Goal: Transaction & Acquisition: Purchase product/service

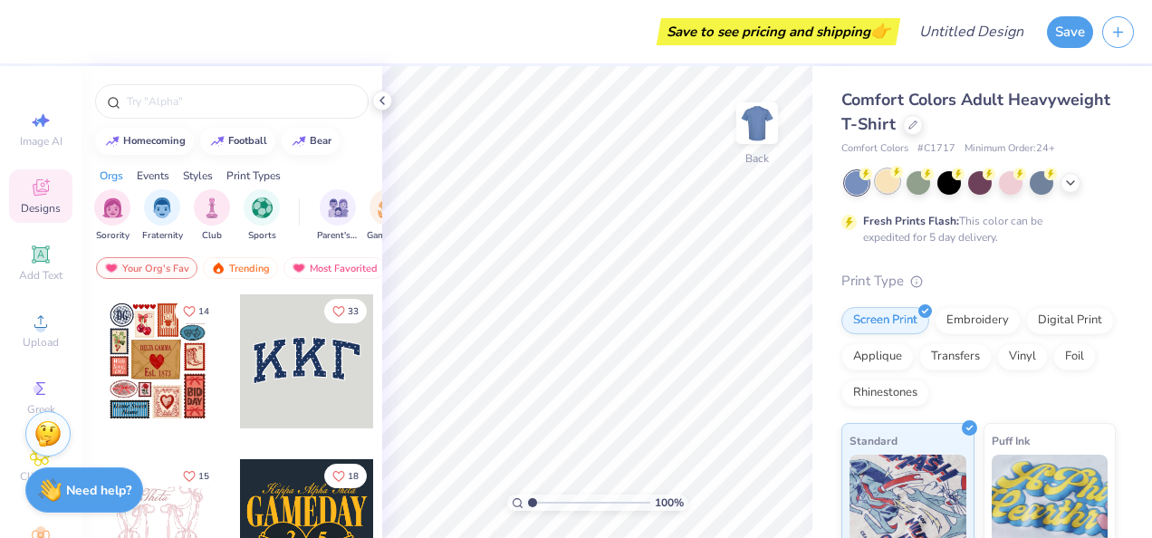
click at [885, 188] on div at bounding box center [888, 181] width 24 height 24
click at [1070, 181] on icon at bounding box center [1070, 181] width 14 height 14
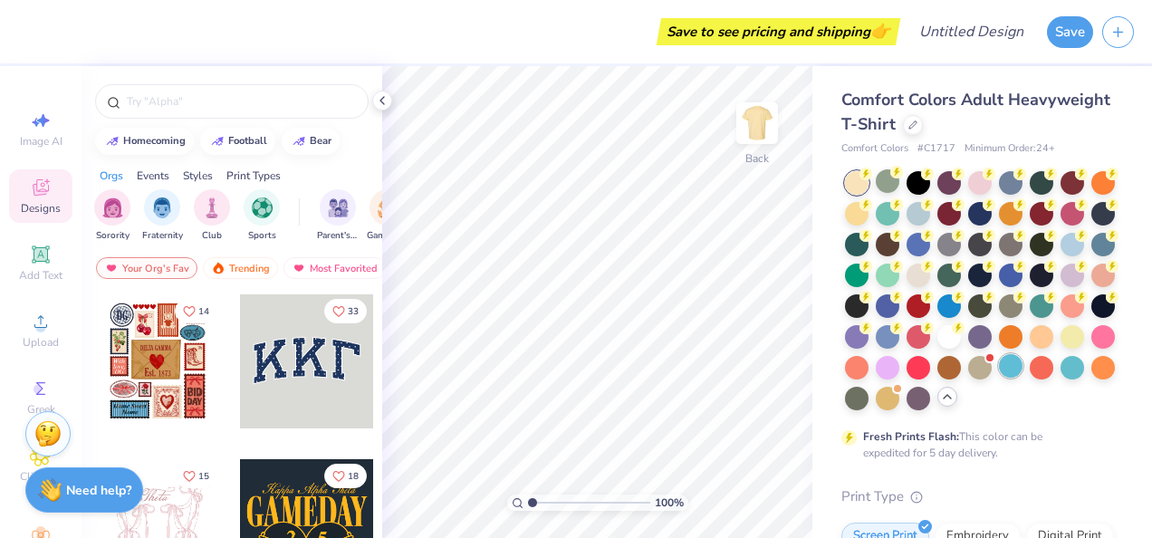
click at [999, 378] on div at bounding box center [1011, 366] width 24 height 24
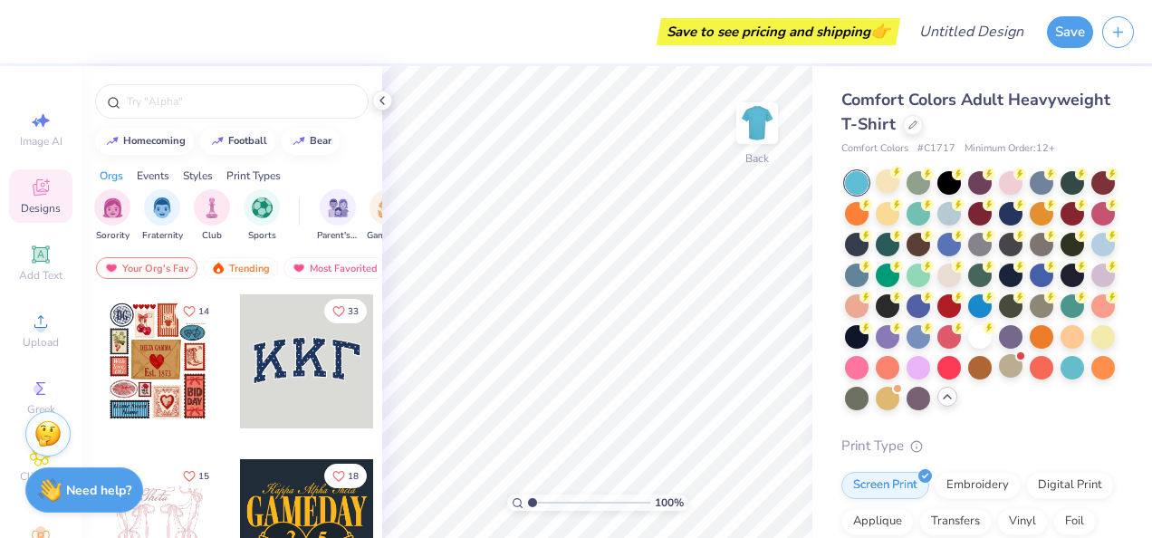
click at [868, 179] on div at bounding box center [857, 183] width 24 height 24
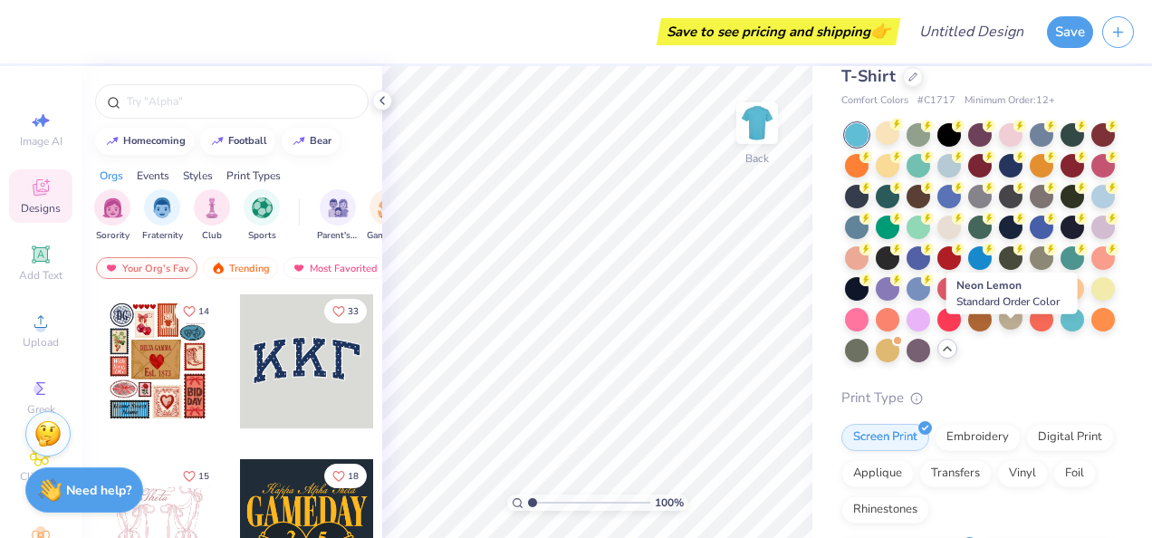
scroll to position [29, 0]
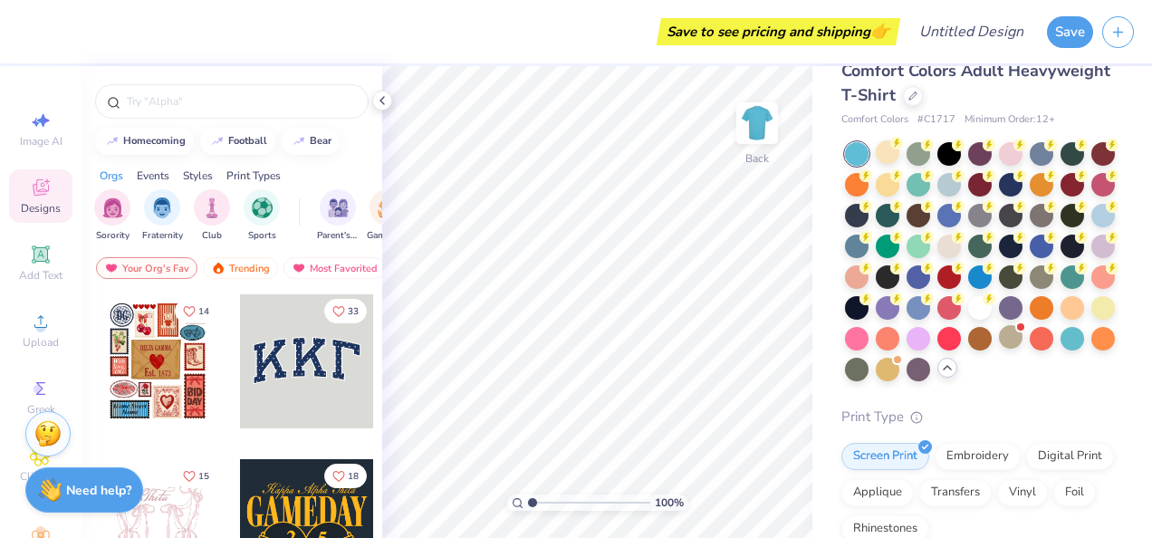
click at [930, 279] on div at bounding box center [918, 277] width 24 height 24
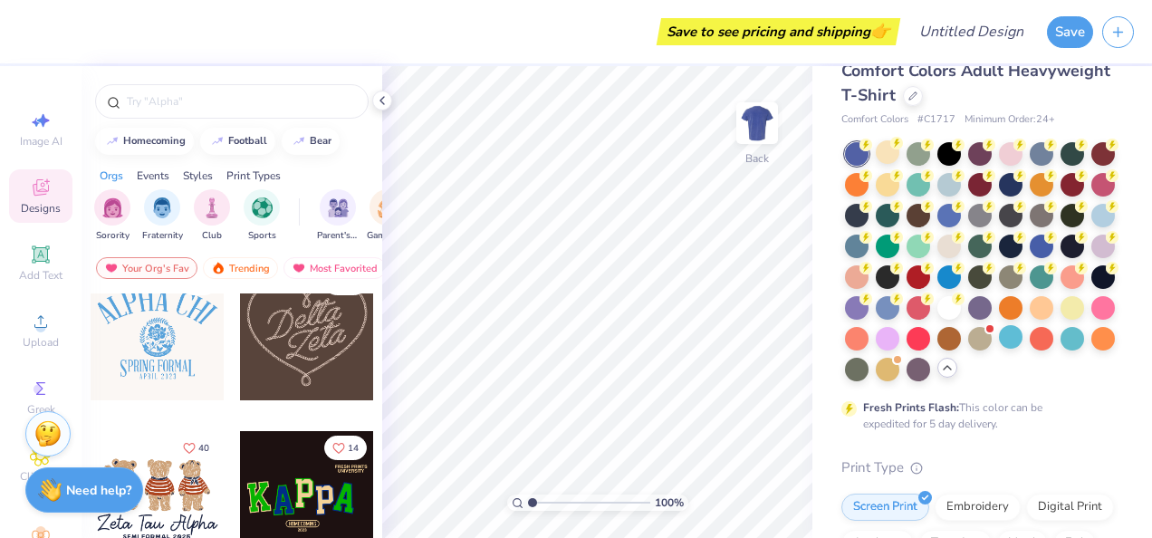
scroll to position [0, 0]
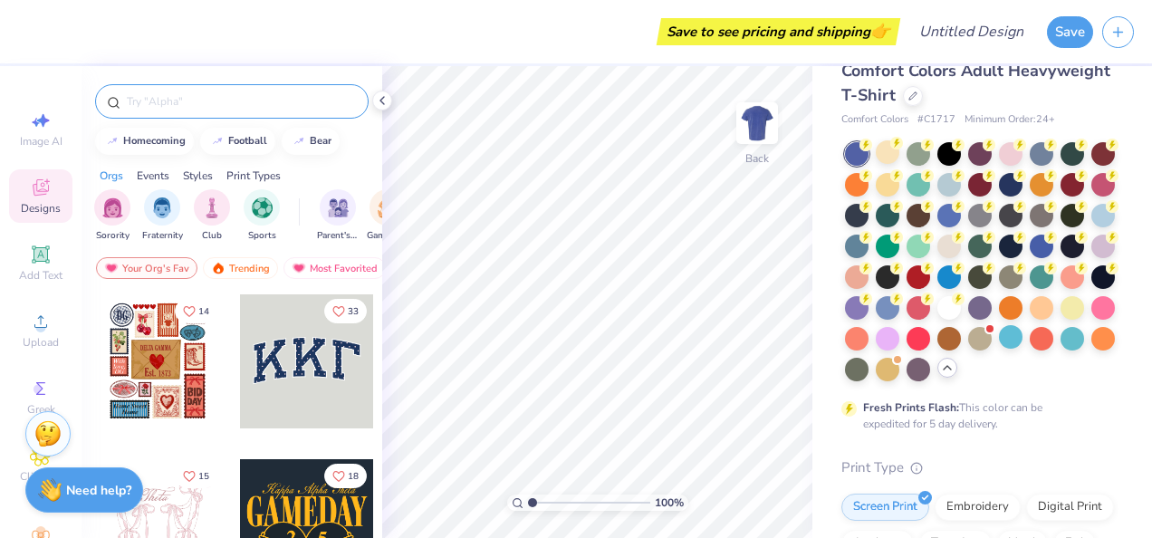
click at [215, 97] on input "text" at bounding box center [241, 101] width 232 height 18
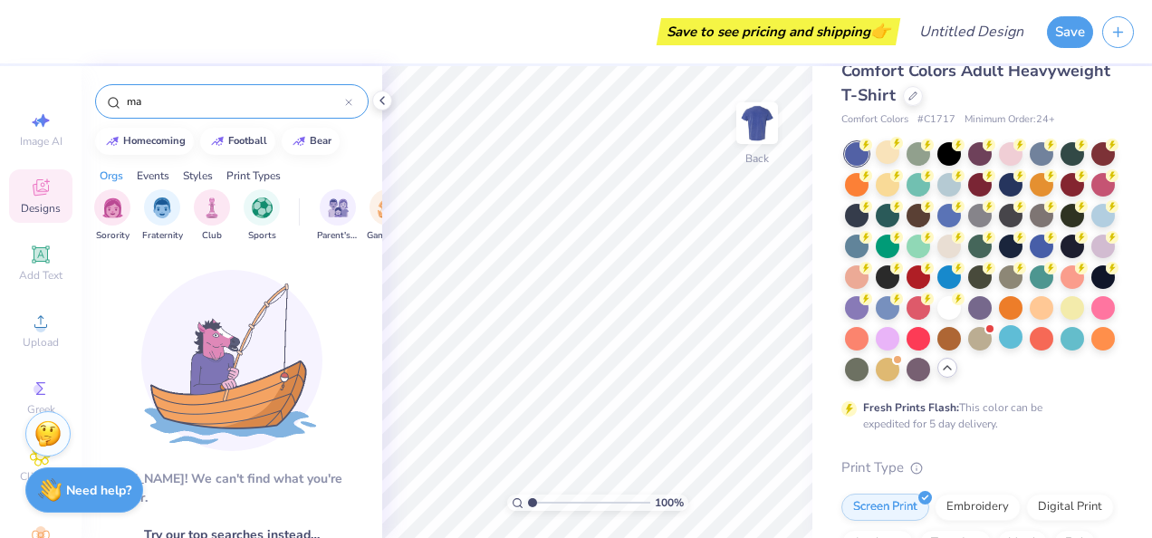
type input "m"
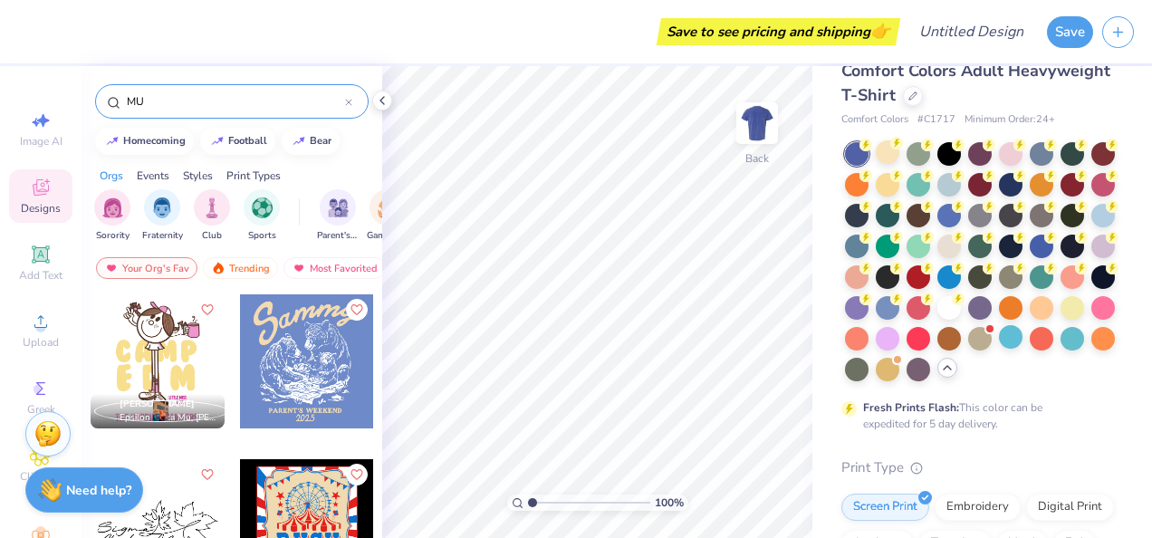
type input "MU"
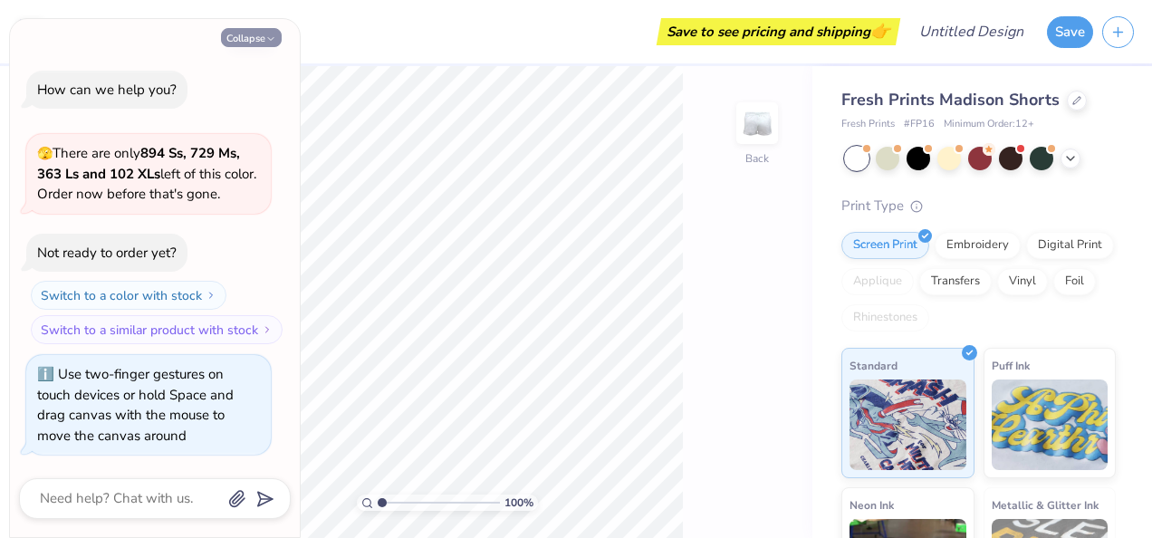
type input "1.00004456810138"
type textarea "x"
type input "1.00004456810138"
click at [246, 139] on div "🫣 There are only 894 Ss, 729 Ms, 363 Ls and 102 XLs left of this color. Order n…" at bounding box center [148, 174] width 244 height 80
click at [252, 43] on button "Collapse" at bounding box center [251, 37] width 61 height 19
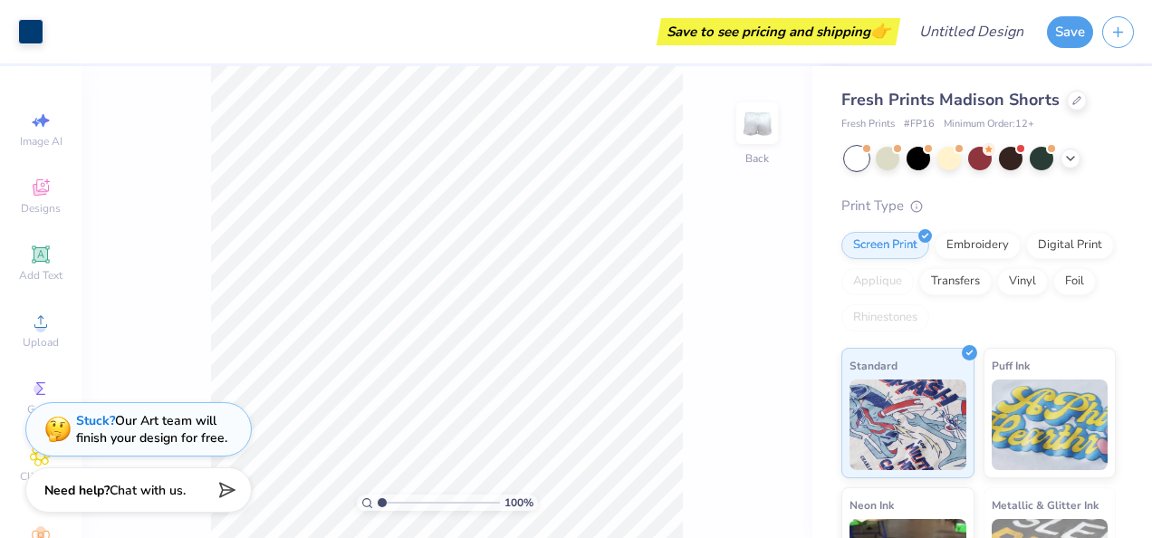
click at [1044, 32] on div "Art colors Save to see pricing and shipping 👉 Design Title Save" at bounding box center [576, 31] width 1152 height 63
click at [1065, 33] on button "Save" at bounding box center [1070, 30] width 46 height 32
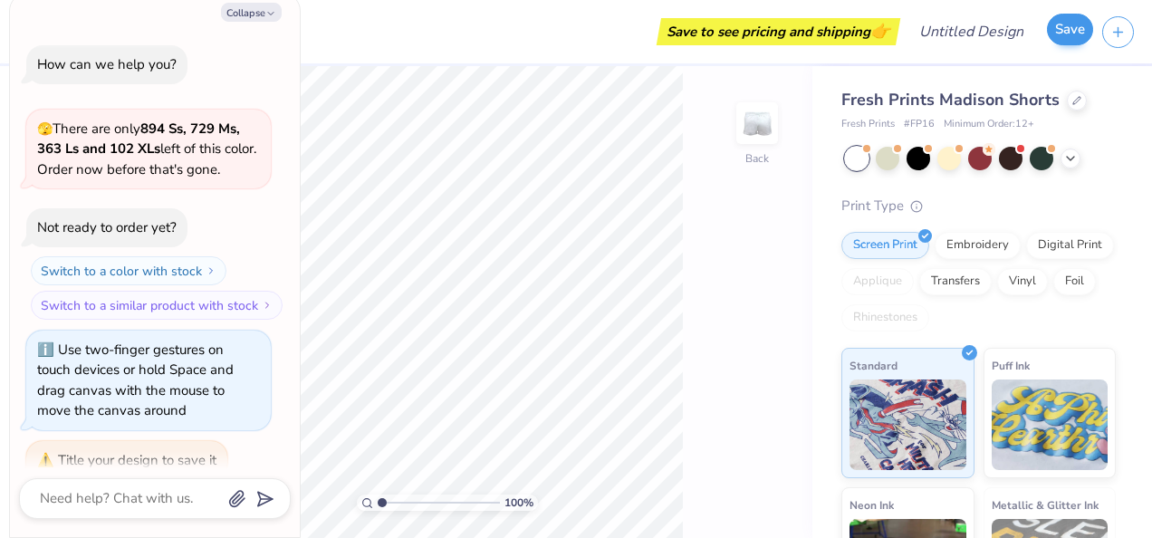
scroll to position [24, 0]
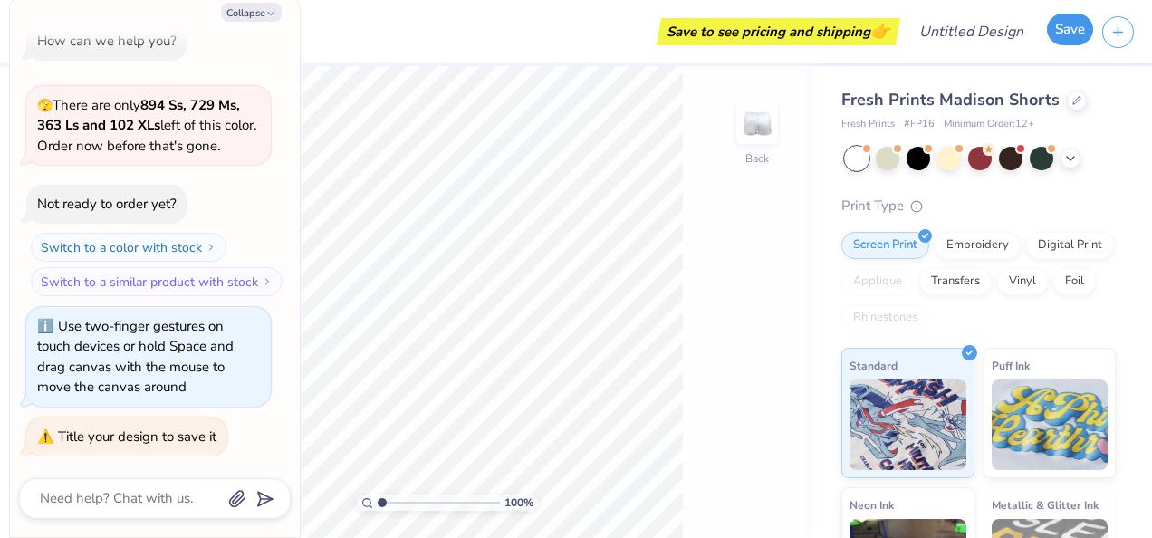
click at [1057, 34] on button "Save" at bounding box center [1070, 30] width 46 height 32
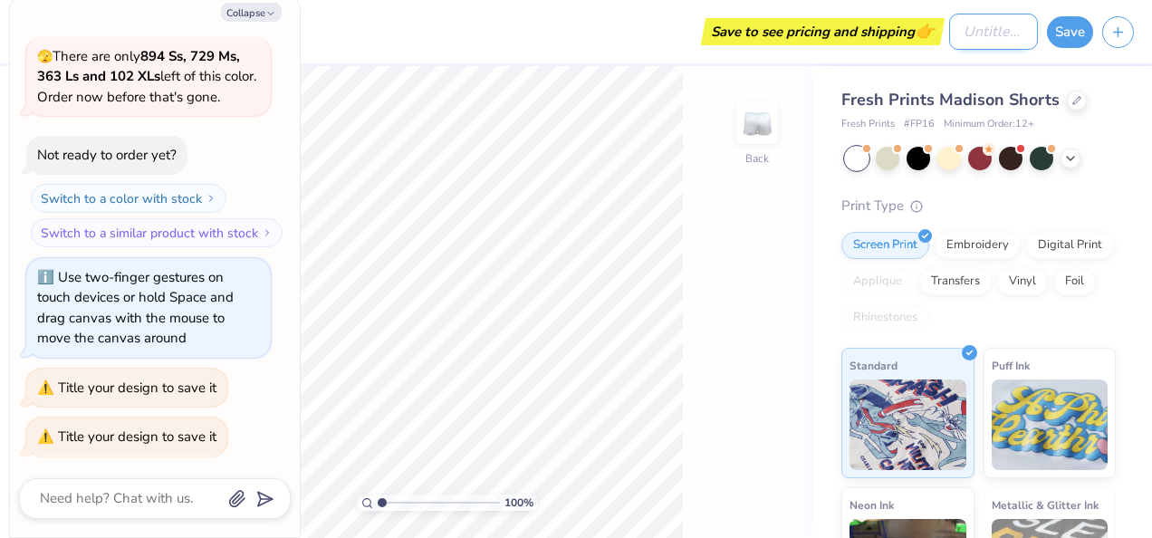
type textarea "x"
click at [959, 29] on input "Design Title" at bounding box center [993, 32] width 89 height 36
type input "hbA"
type input "1.00004456810138"
type textarea "x"
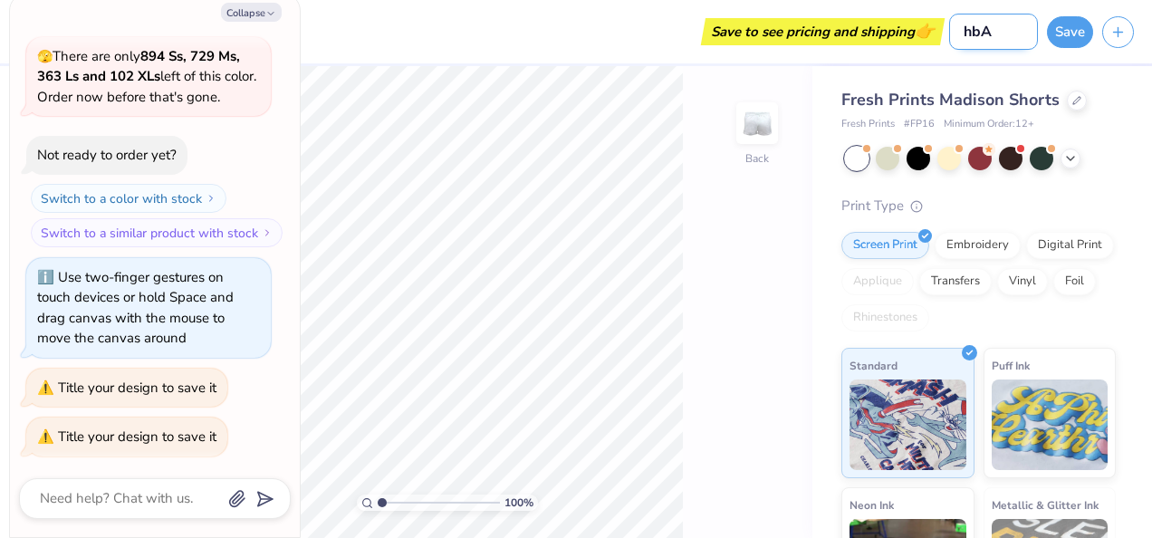
type input "hbAS"
type input "1.00004456810138"
type textarea "x"
type input "hbASb"
type input "1.00004456810138"
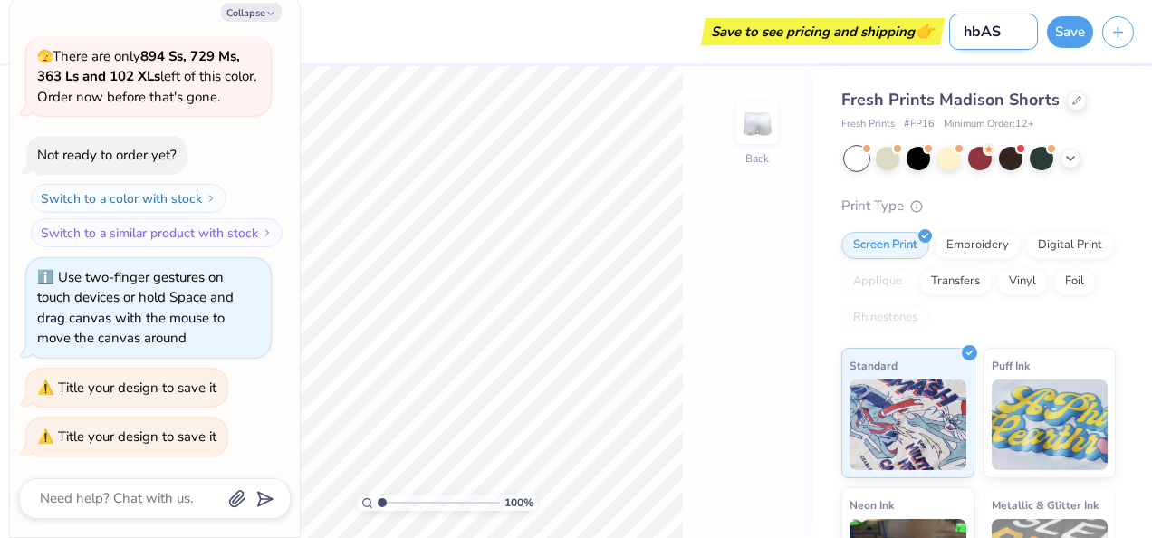
type textarea "x"
type input "hbASb"
click at [1063, 31] on button "Save" at bounding box center [1070, 30] width 46 height 32
type textarea "x"
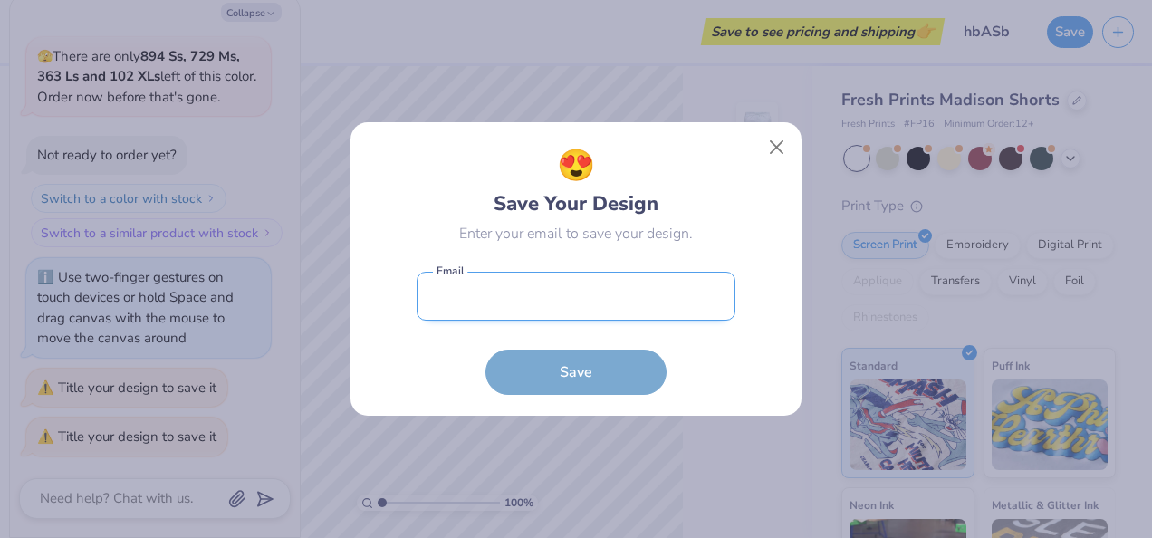
click at [559, 311] on input "email" at bounding box center [575, 297] width 319 height 50
type input "owen.senese@marquette.edu"
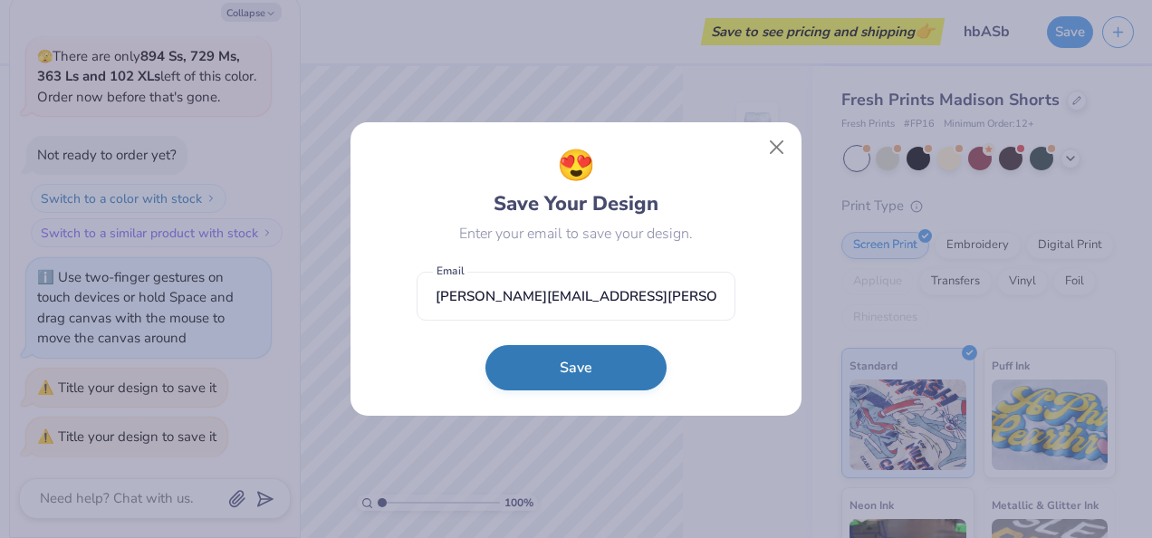
click at [558, 382] on button "Save" at bounding box center [575, 367] width 181 height 45
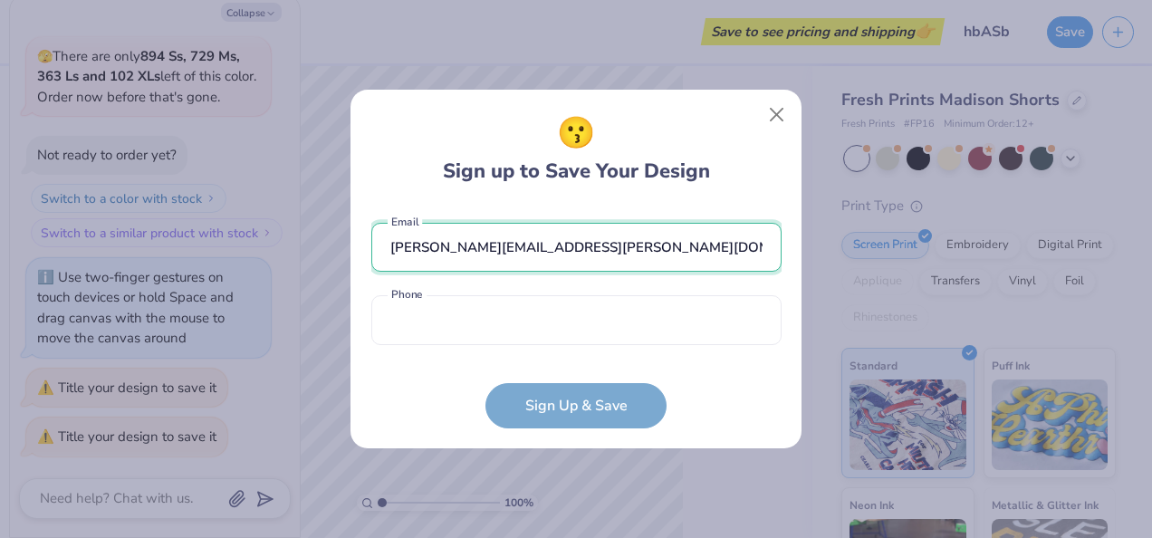
drag, startPoint x: 607, startPoint y: 252, endPoint x: 300, endPoint y: 233, distance: 307.5
click at [300, 233] on div "😗 Sign up to Save Your Design owen.senese@marquette.edu Email Phone is a requir…" at bounding box center [576, 269] width 1152 height 538
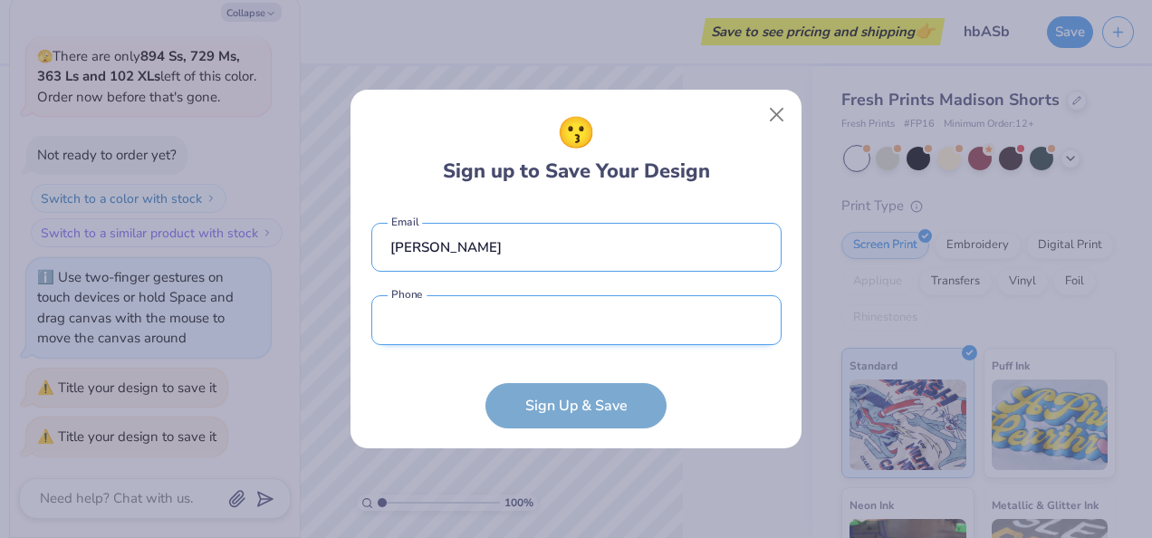
type input "owenwayne05@gmail.com"
click at [438, 317] on input "tel" at bounding box center [576, 320] width 410 height 50
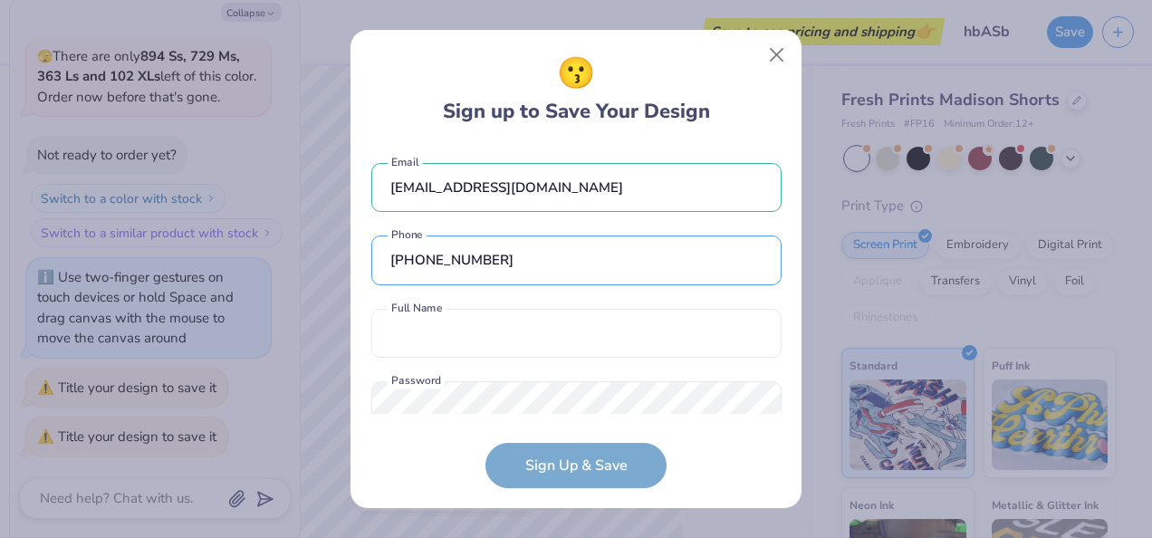
scroll to position [49, 0]
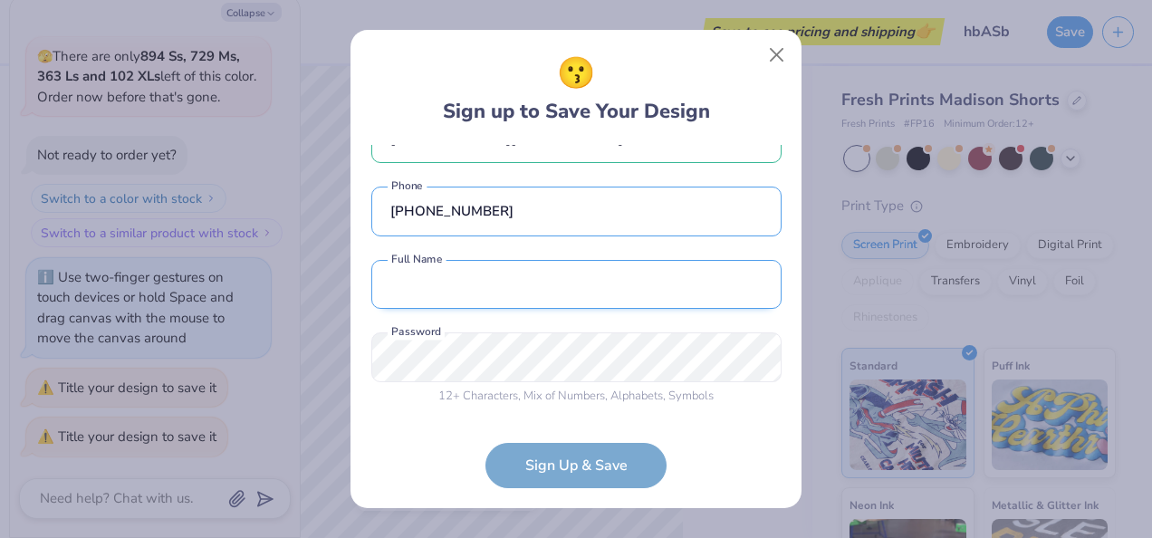
type input "(773) 440-1961"
click at [502, 292] on input "text" at bounding box center [576, 285] width 410 height 50
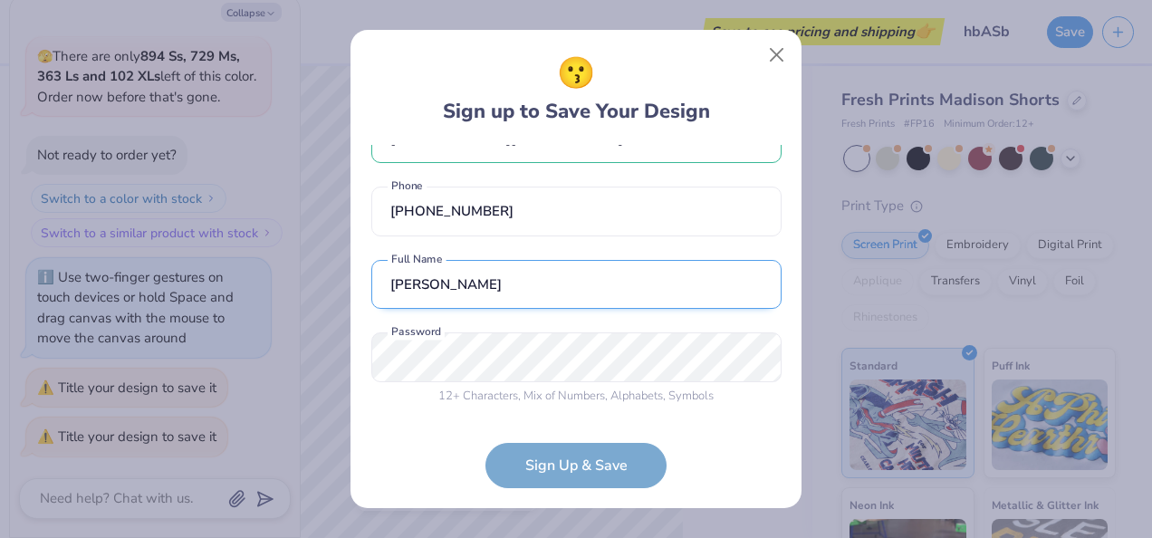
type input "Owen Senese"
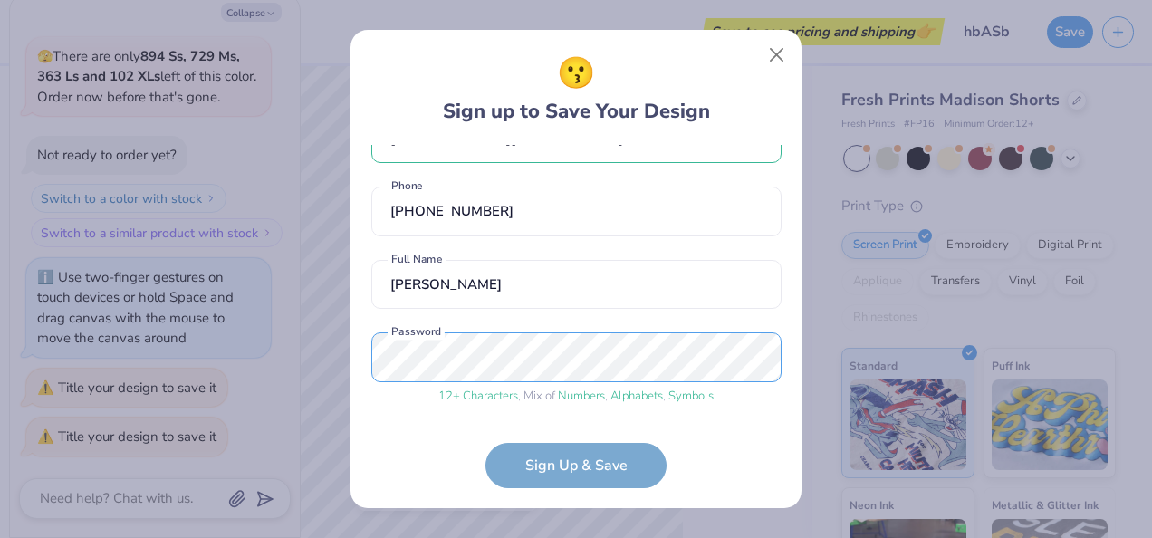
scroll to position [118, 0]
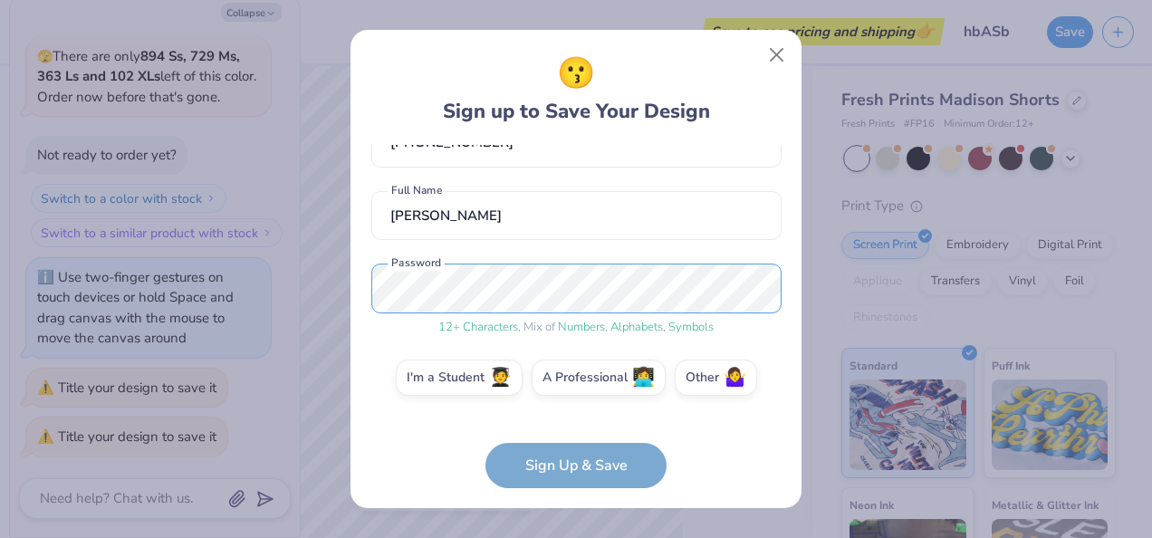
click at [167, 347] on div "😗 Sign up to Save Your Design owenwayne05@gmail.com Email (773) 440-1961 Phone …" at bounding box center [576, 269] width 1152 height 538
click at [478, 386] on label "I'm a Student 🧑‍🎓" at bounding box center [459, 375] width 127 height 36
click at [570, 494] on input "I'm a Student 🧑‍🎓" at bounding box center [576, 500] width 12 height 12
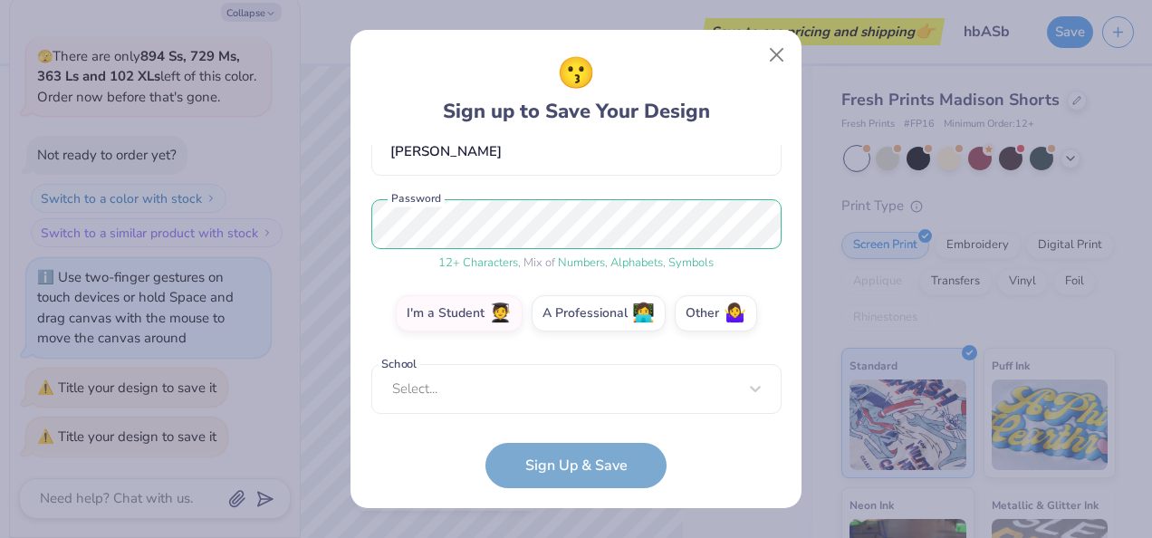
click at [569, 482] on form "owenwayne05@gmail.com Email (773) 440-1961 Phone Owen Senese Full Name 12 + Cha…" at bounding box center [576, 316] width 410 height 343
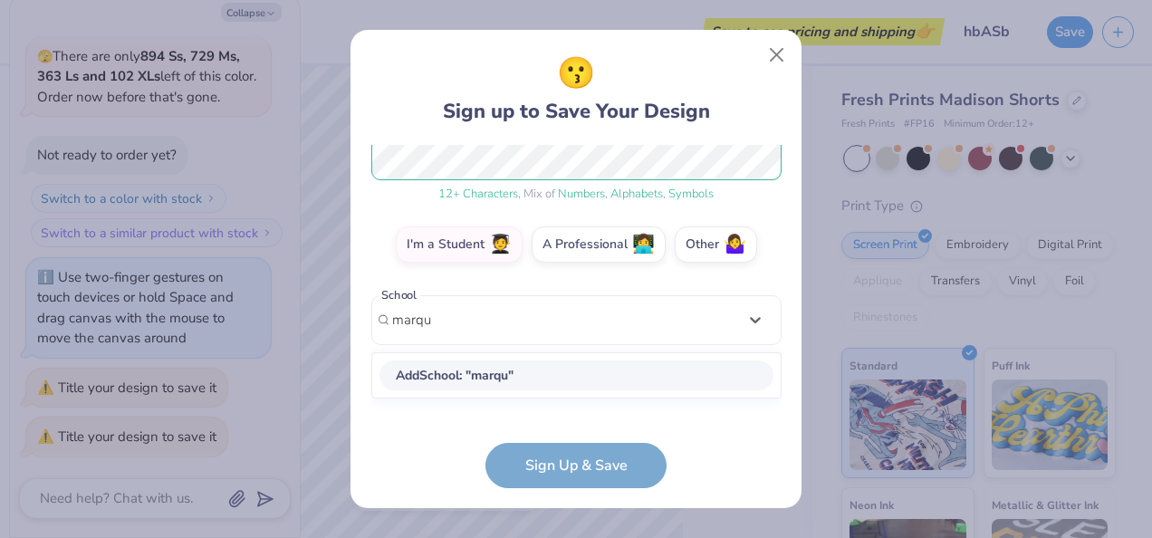
type input "marqu"
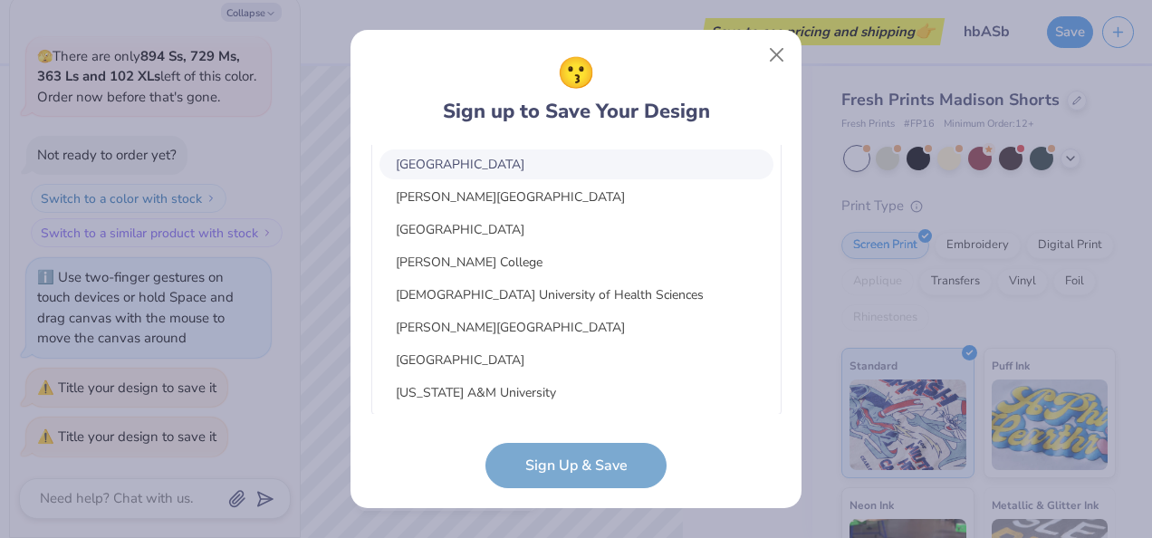
click at [482, 453] on form "owenwayne05@gmail.com Email (773) 440-1961 Phone Owen Senese Full Name 12 + Cha…" at bounding box center [576, 316] width 410 height 343
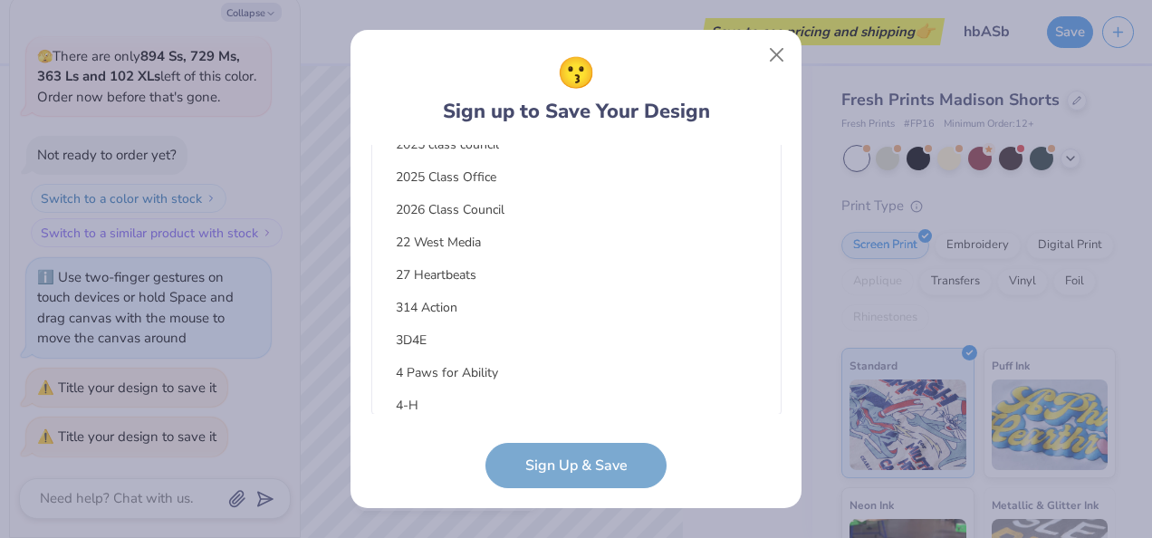
scroll to position [228, 0]
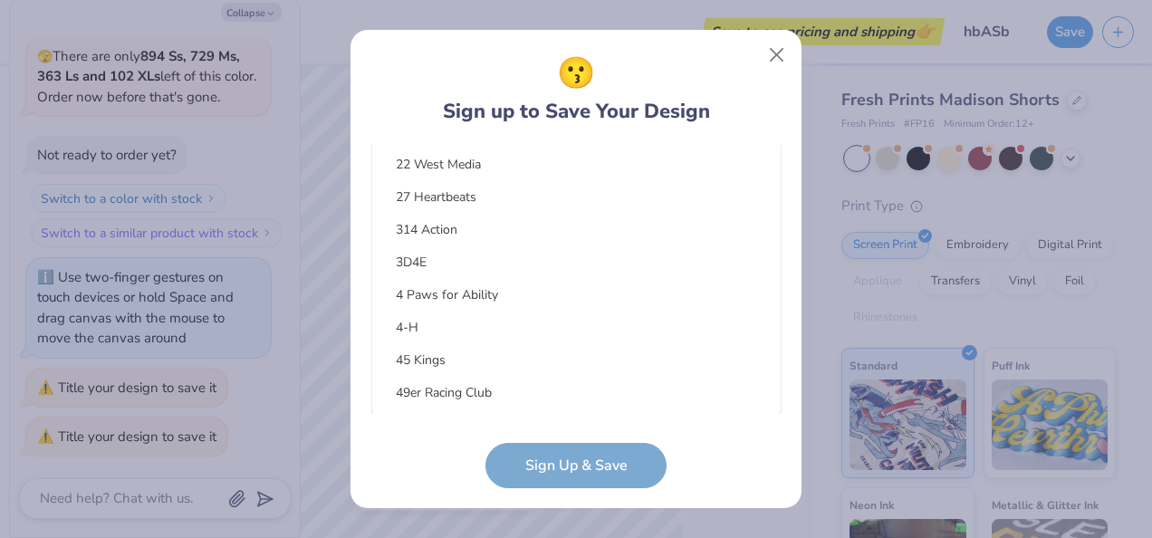
click at [644, 306] on div "4 Paws for Ability" at bounding box center [576, 295] width 394 height 30
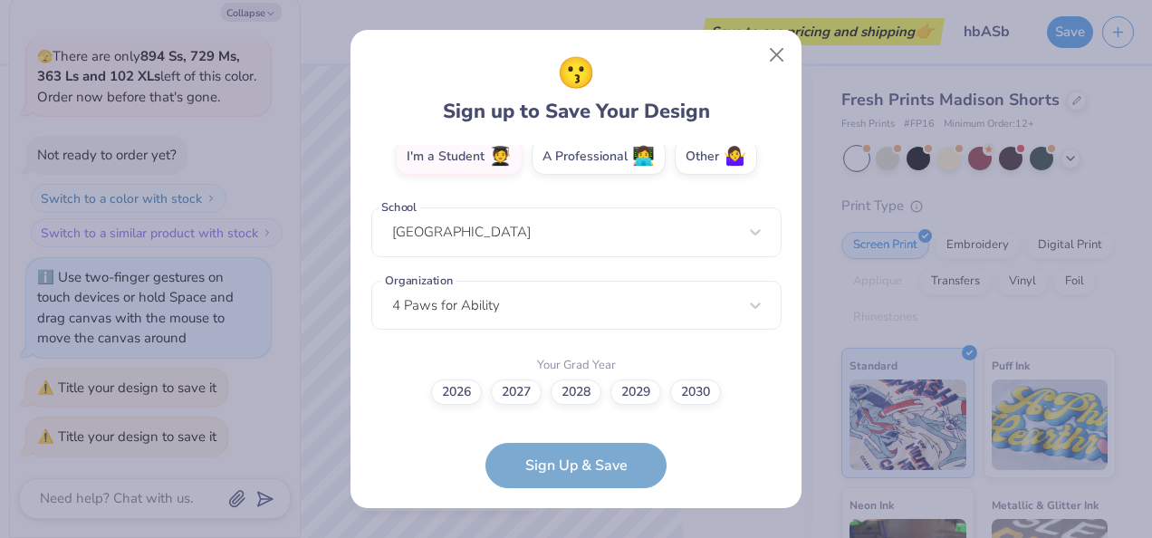
scroll to position [338, 0]
click at [523, 388] on label "2027" at bounding box center [516, 390] width 51 height 25
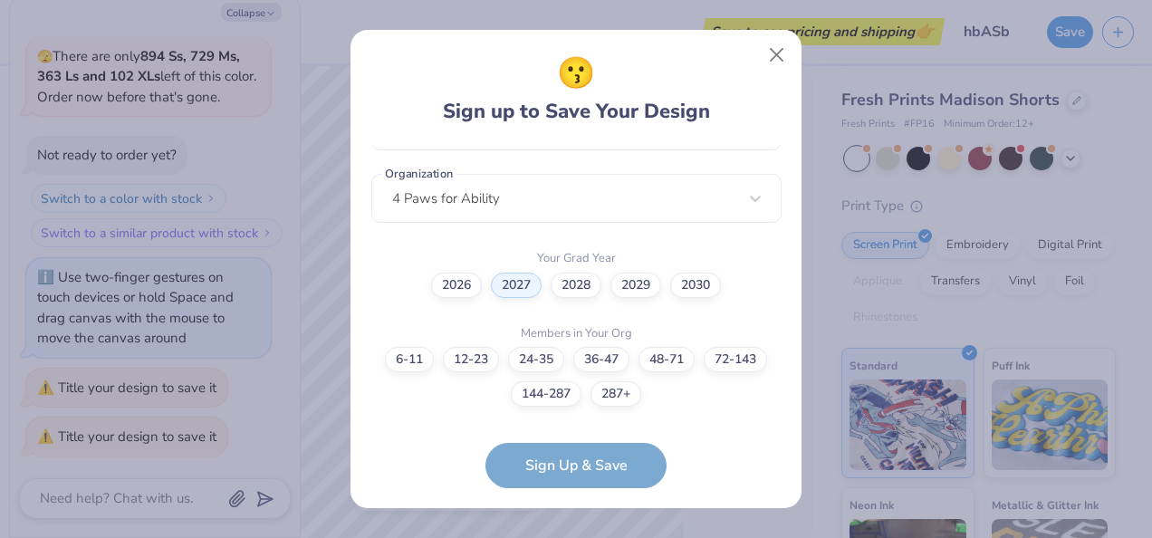
click at [570, 474] on form "owenwayne05@gmail.com Email (773) 440-1961 Phone Owen Senese Full Name 12 + Cha…" at bounding box center [576, 316] width 410 height 343
click at [573, 459] on form "owenwayne05@gmail.com Email (773) 440-1961 Phone Owen Senese Full Name 12 + Cha…" at bounding box center [576, 316] width 410 height 343
click at [563, 474] on form "owenwayne05@gmail.com Email (773) 440-1961 Phone Owen Senese Full Name 12 + Cha…" at bounding box center [576, 316] width 410 height 343
click at [529, 360] on label "24-35" at bounding box center [536, 356] width 56 height 25
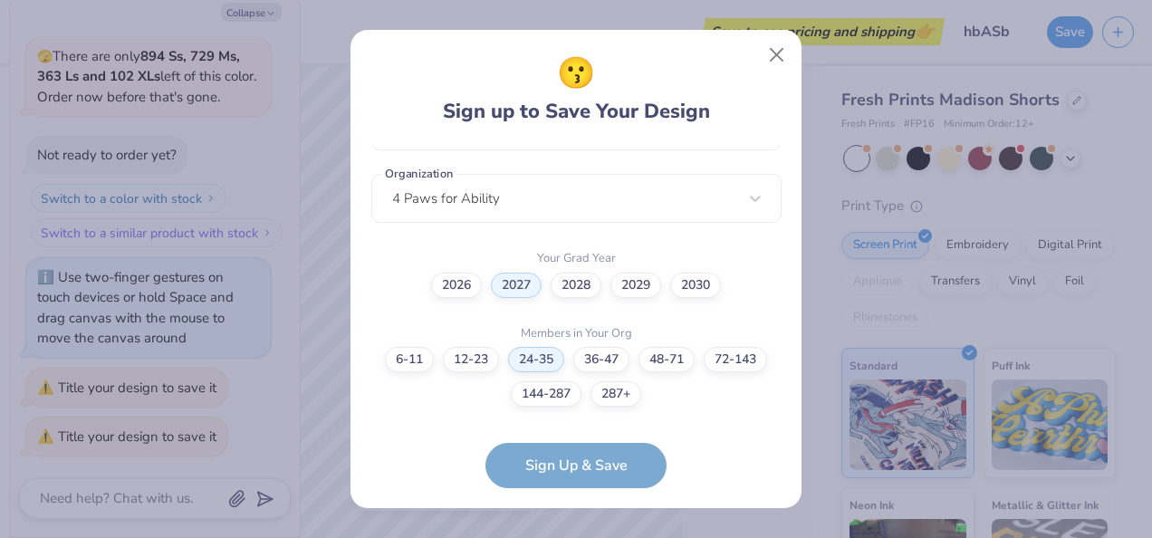
scroll to position [519, 0]
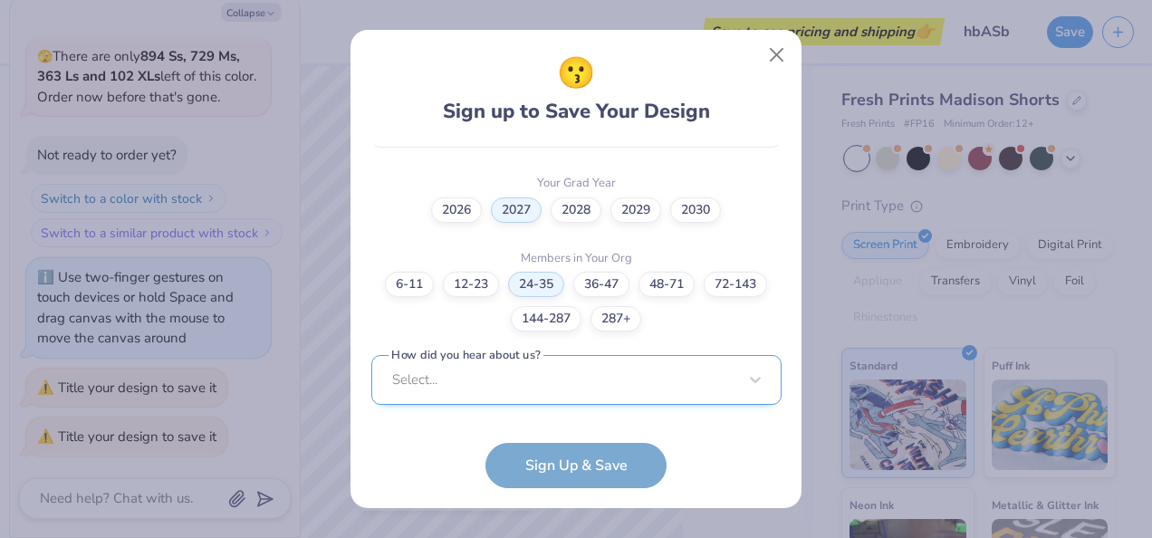
click at [580, 386] on div "Select..." at bounding box center [576, 380] width 410 height 50
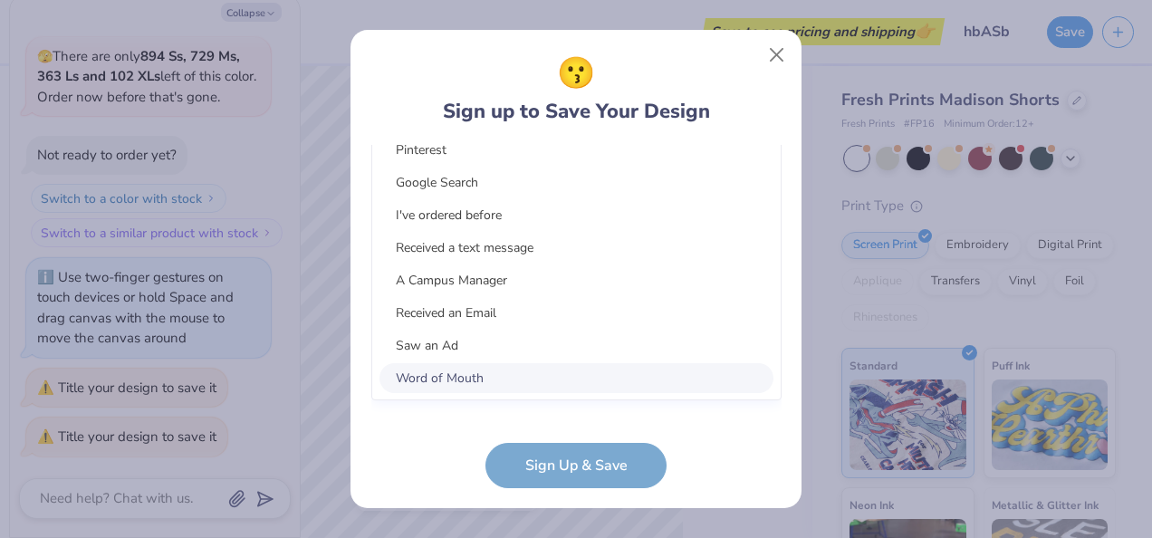
scroll to position [790, 0]
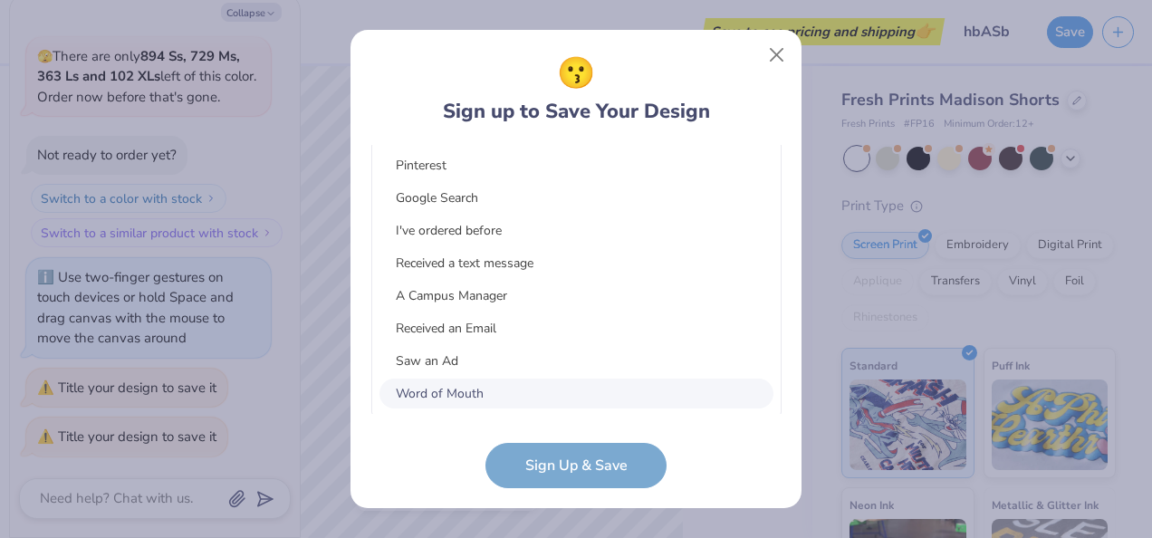
click at [579, 375] on div "Pinterest Google Search I've ordered before Received a text message A Campus Ma…" at bounding box center [576, 279] width 408 height 272
click at [575, 402] on div "Word of Mouth" at bounding box center [576, 393] width 394 height 30
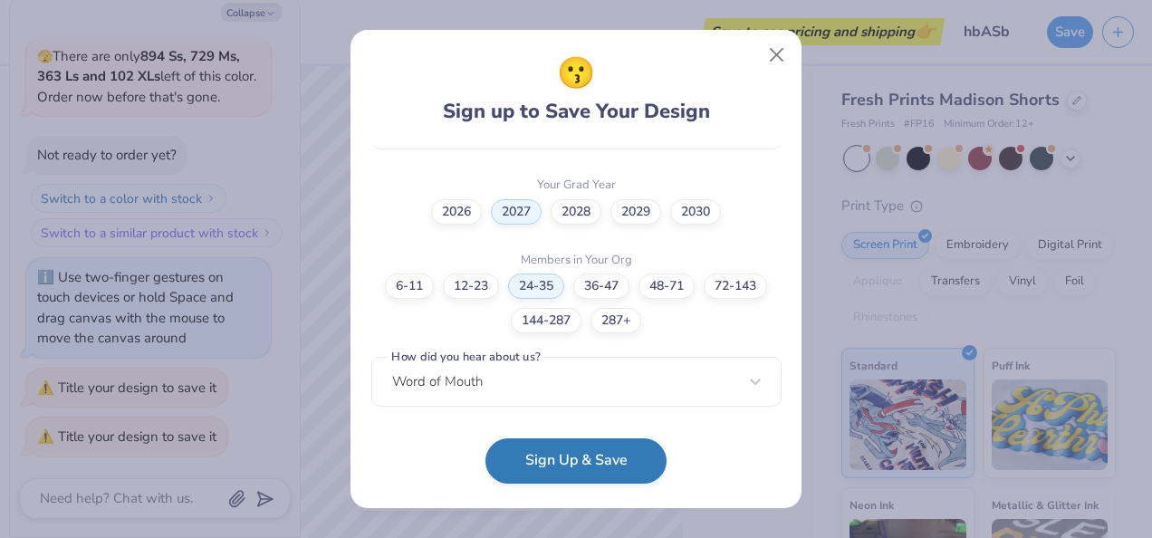
click at [560, 452] on button "Sign Up & Save" at bounding box center [575, 460] width 181 height 45
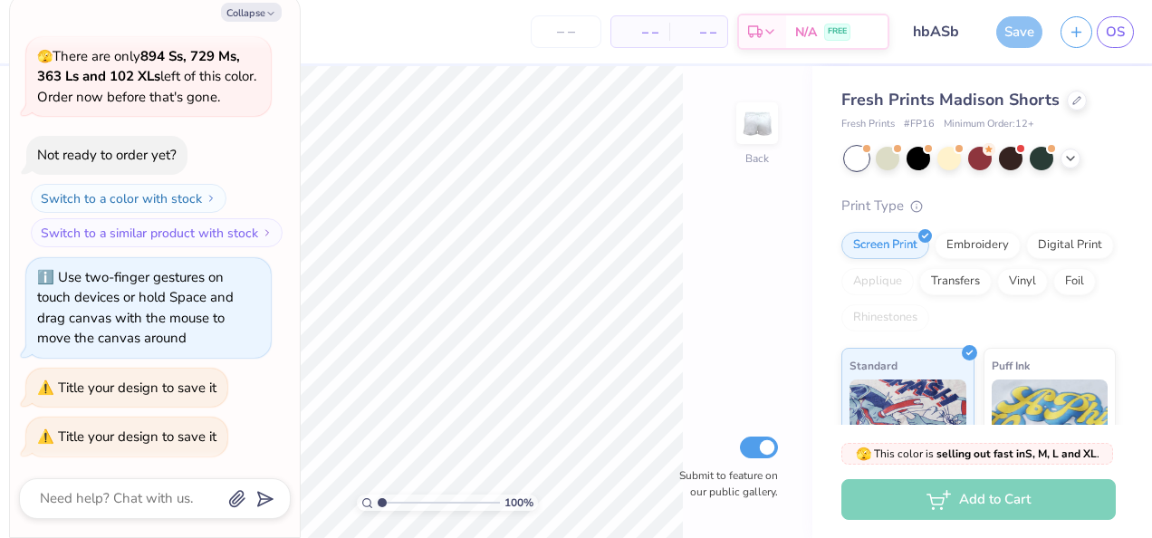
type input "1.00004456810138"
type textarea "x"
click at [1010, 27] on div "Save" at bounding box center [1019, 32] width 46 height 32
click at [812, 26] on span "N/A" at bounding box center [806, 34] width 22 height 19
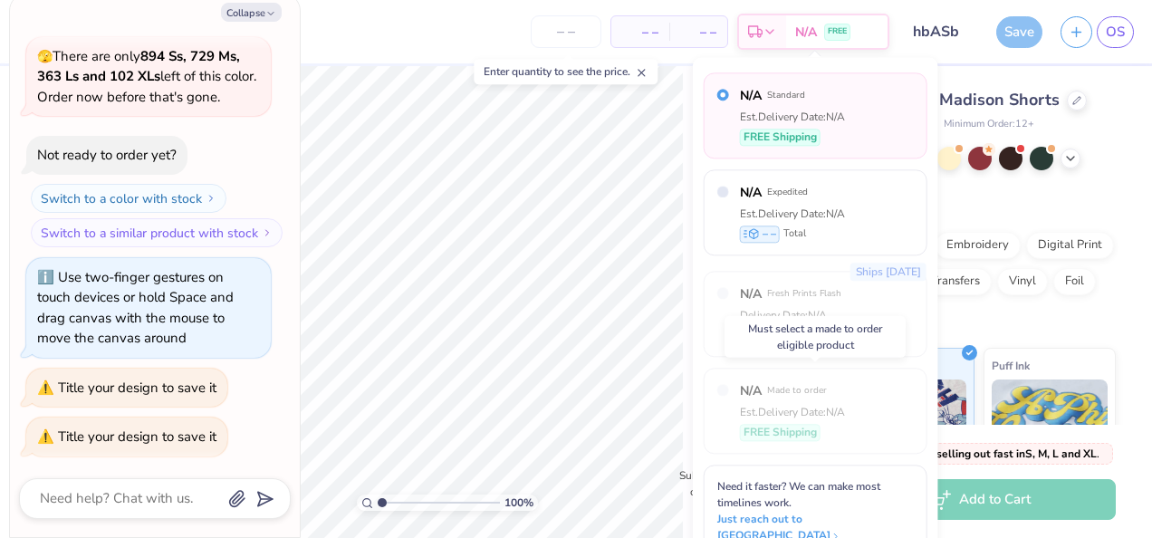
click at [792, 398] on label "N/A Made to order" at bounding box center [792, 390] width 105 height 19
click at [1017, 53] on div "Save OS" at bounding box center [1074, 31] width 156 height 63
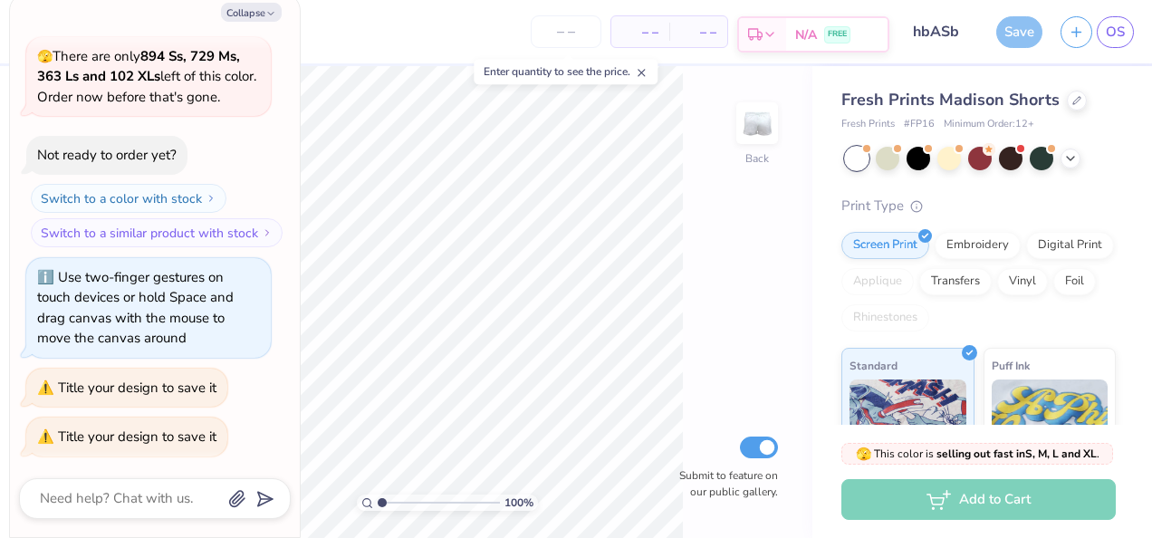
click at [795, 33] on div "N/A FREE" at bounding box center [836, 34] width 101 height 33
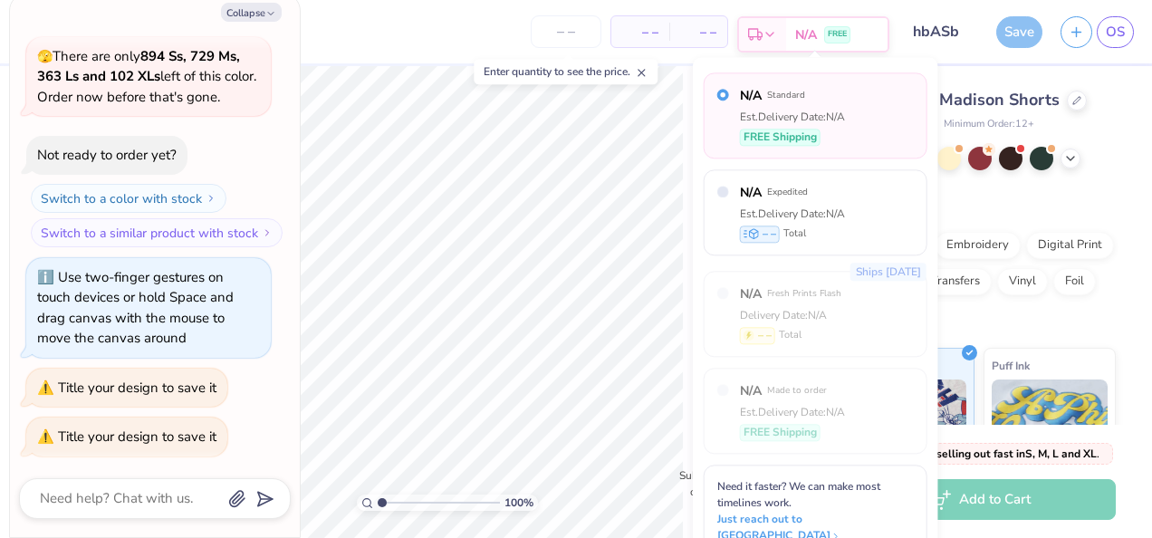
click at [798, 36] on span "N/A" at bounding box center [806, 34] width 22 height 19
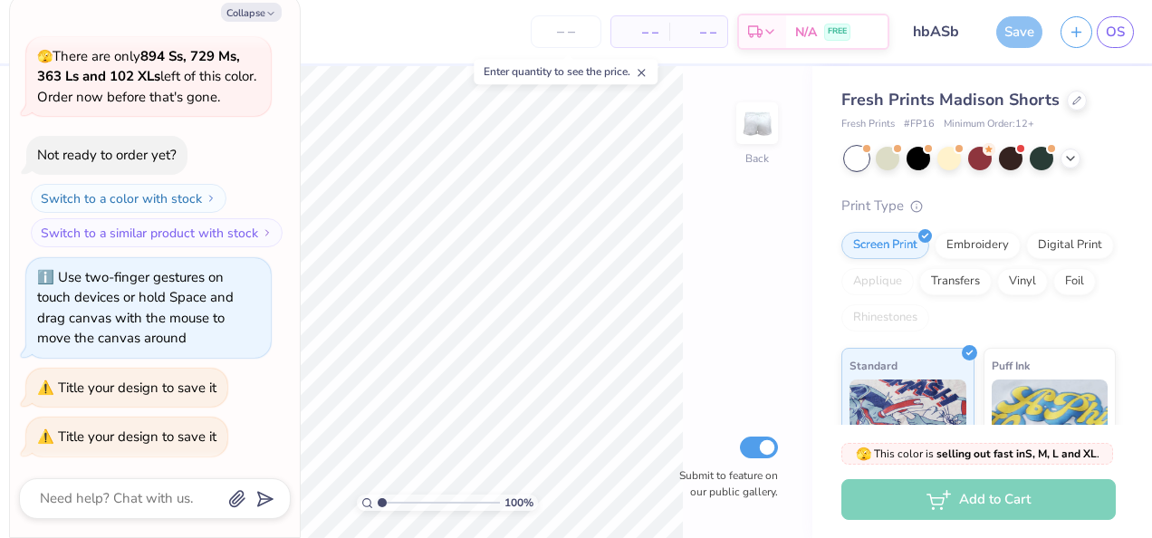
click at [962, 491] on div "Add to Cart" at bounding box center [978, 499] width 274 height 41
click at [878, 503] on div "Add to Cart" at bounding box center [978, 499] width 274 height 41
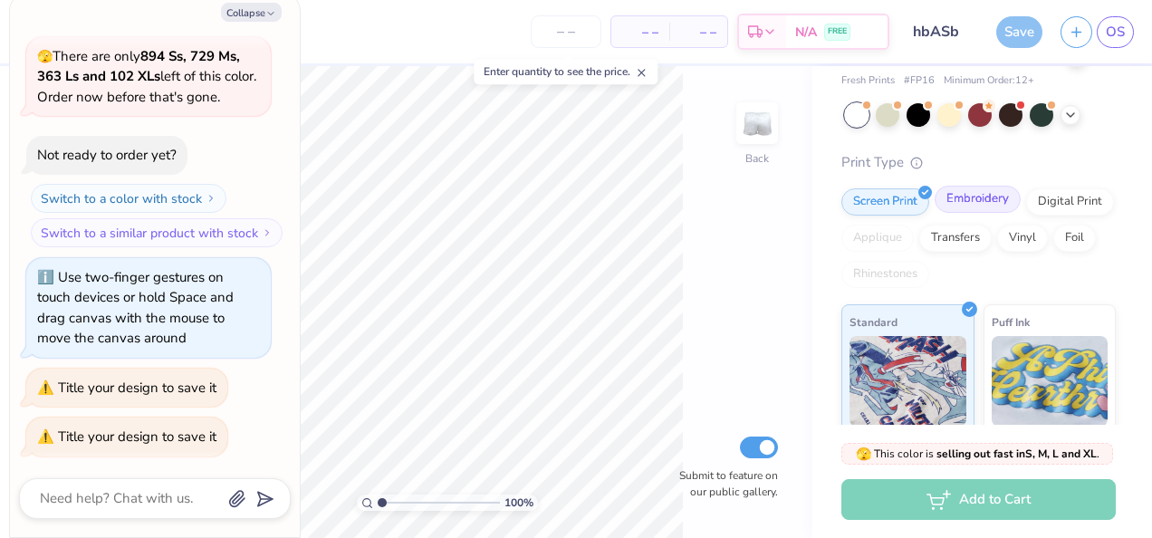
scroll to position [0, 0]
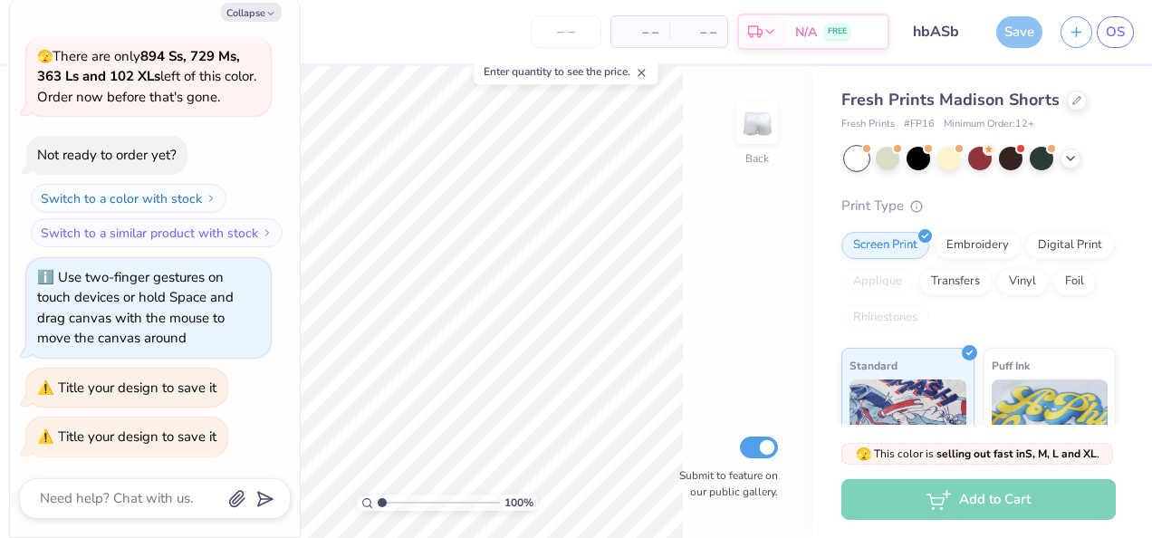
click at [1014, 51] on div "Save OS" at bounding box center [1074, 31] width 156 height 63
click at [1016, 13] on div "Save OS" at bounding box center [1074, 31] width 156 height 63
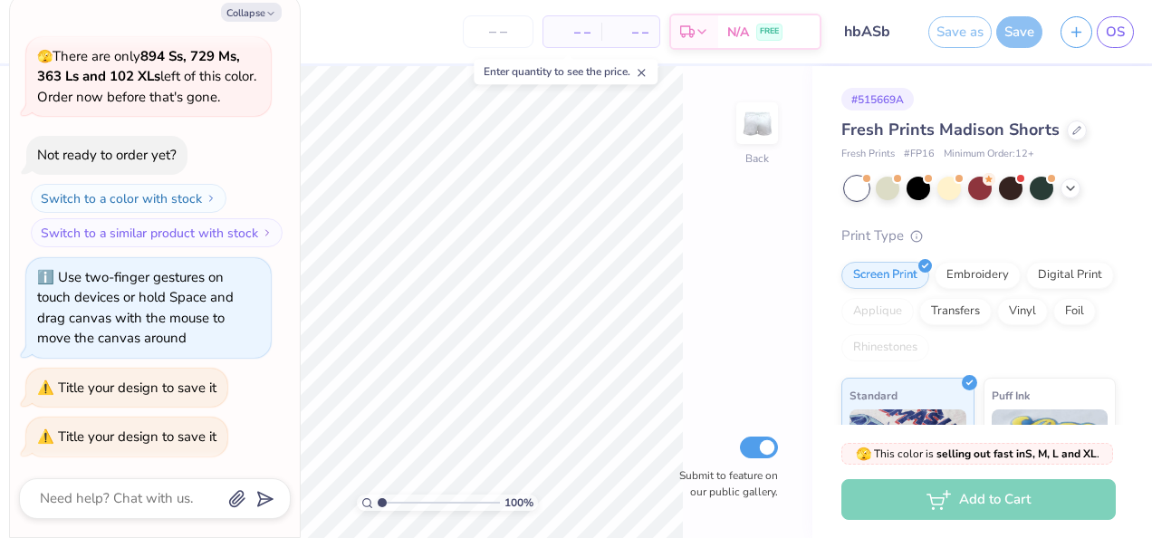
type input "1.00004456810138"
type textarea "x"
click at [1010, 26] on div "Save" at bounding box center [1019, 32] width 46 height 32
type input "1.00004456810138"
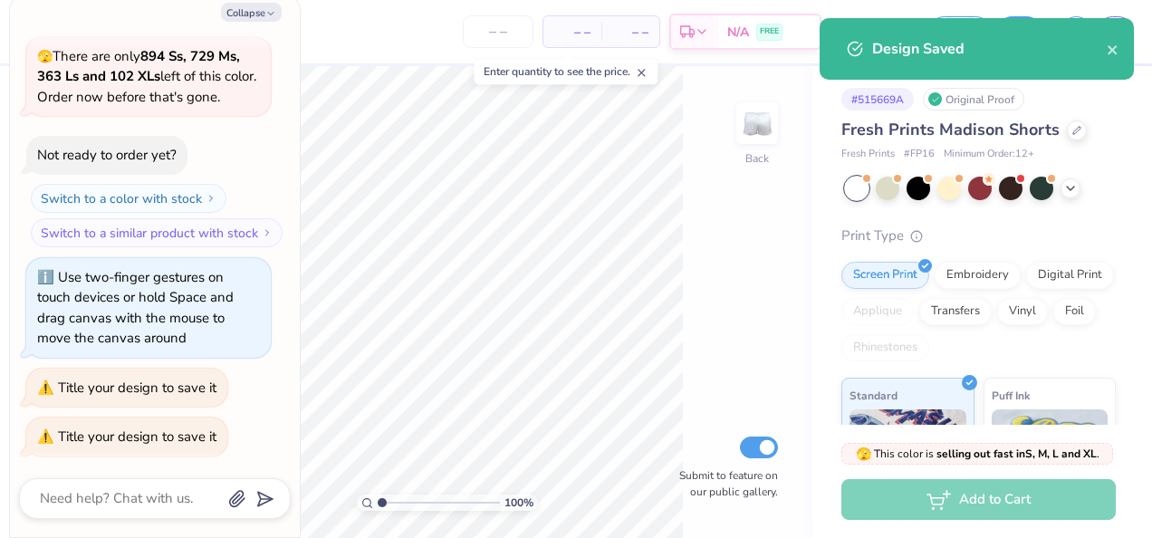
click at [948, 489] on div "Add to Cart" at bounding box center [978, 499] width 274 height 41
click at [945, 491] on div "Add to Cart" at bounding box center [978, 499] width 274 height 41
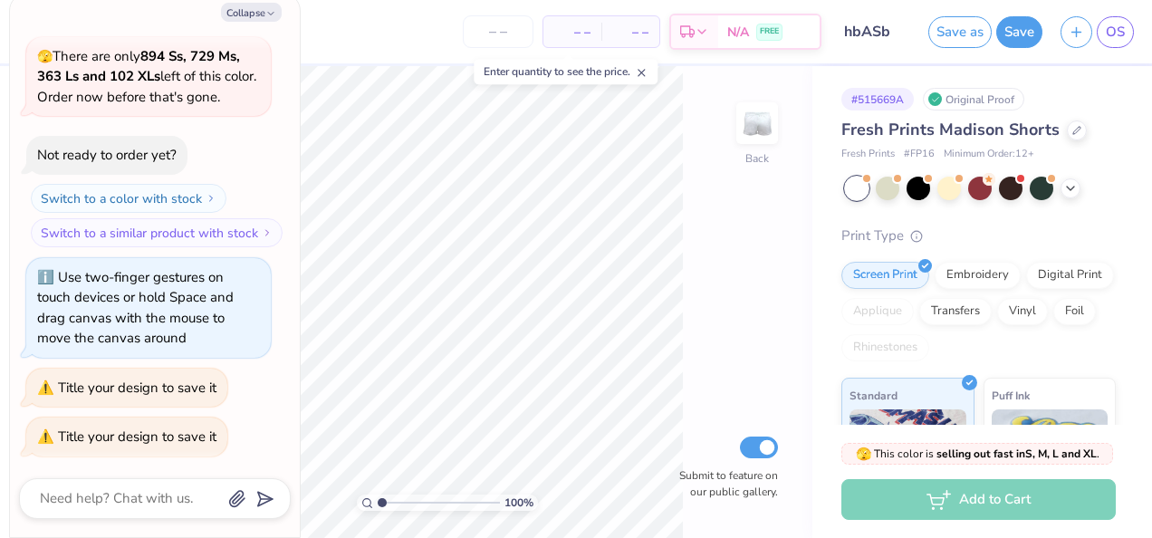
type textarea "x"
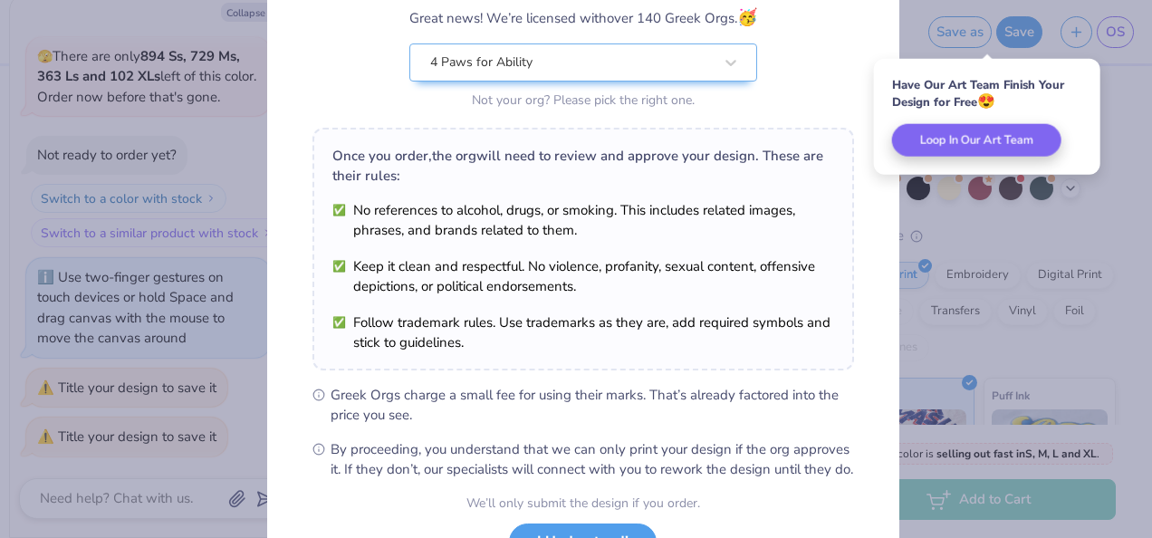
scroll to position [308, 0]
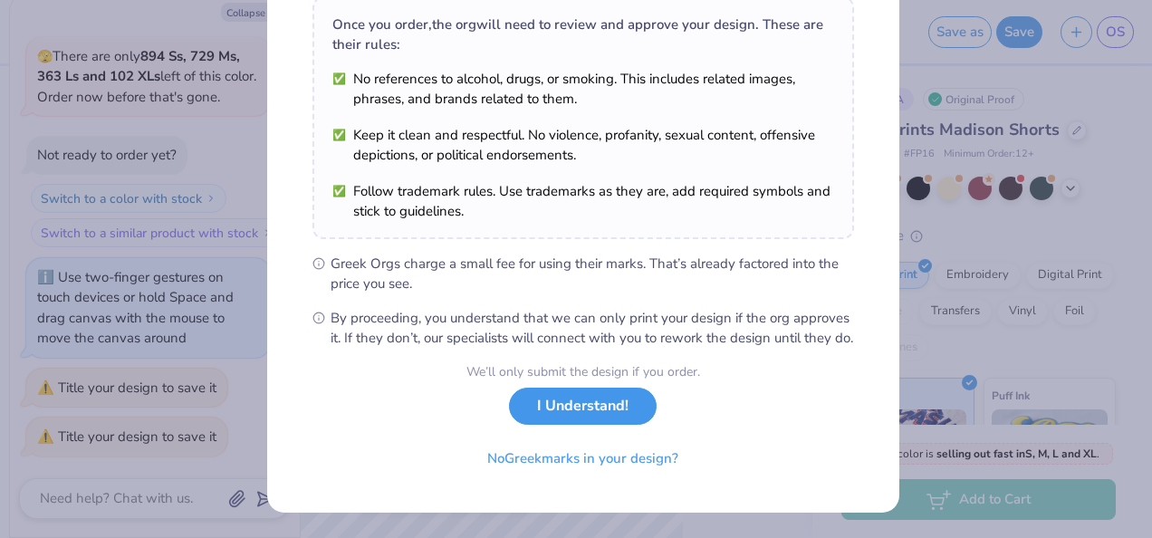
click at [572, 413] on button "I Understand!" at bounding box center [583, 406] width 148 height 37
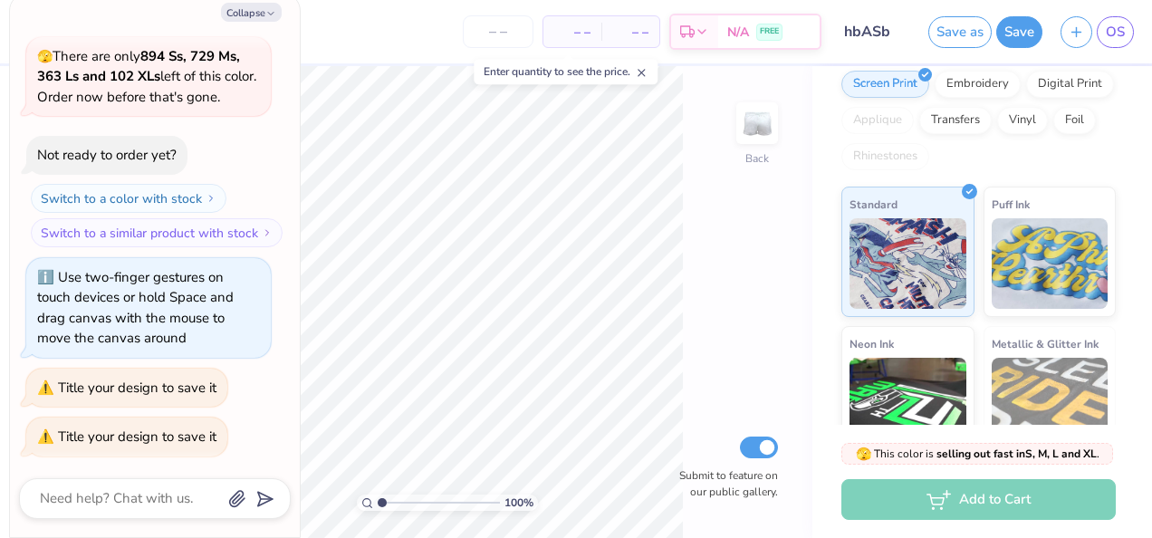
scroll to position [362, 0]
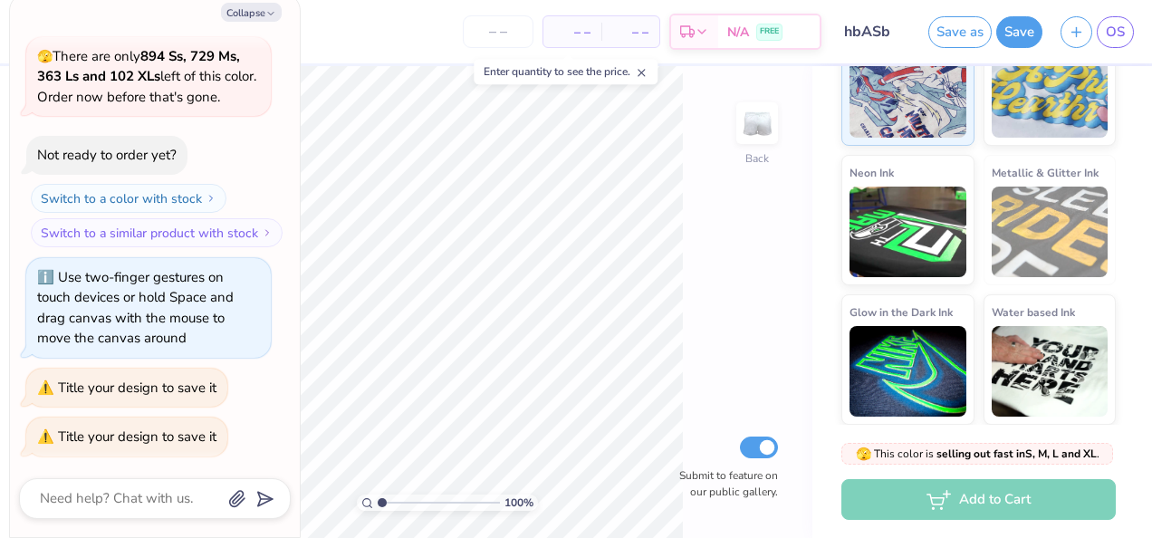
click at [929, 496] on div "Add to Cart" at bounding box center [978, 499] width 274 height 41
click at [1020, 33] on button "Save" at bounding box center [1019, 30] width 46 height 32
click at [1025, 33] on div "Save" at bounding box center [1019, 32] width 46 height 32
click at [1076, 37] on icon "button" at bounding box center [1075, 29] width 15 height 15
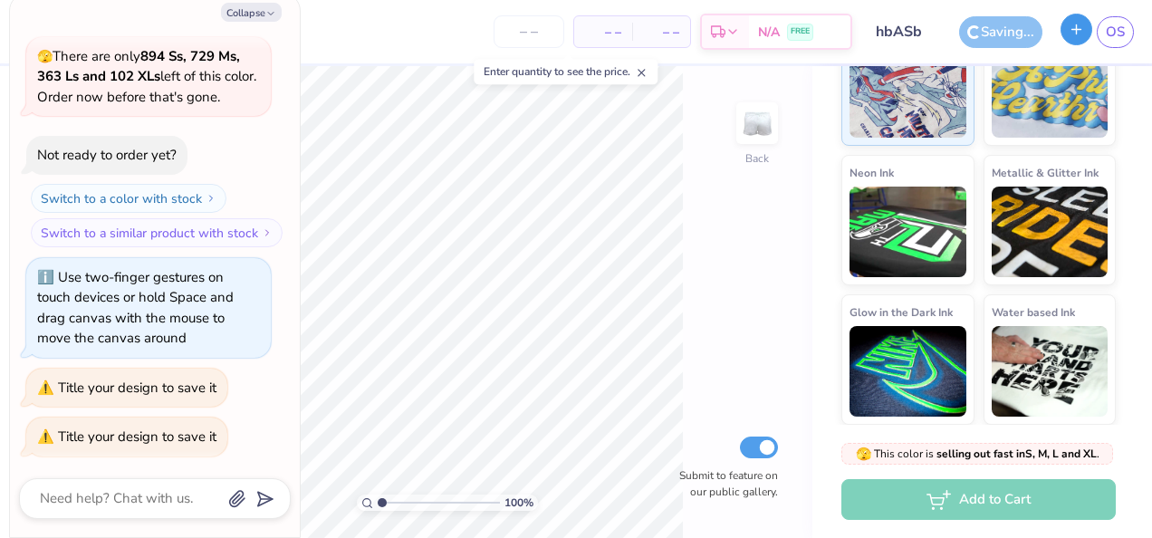
type input "1.00004456810138"
type textarea "x"
type input "1.00004456810138"
type textarea "x"
type input "1.00004456810138"
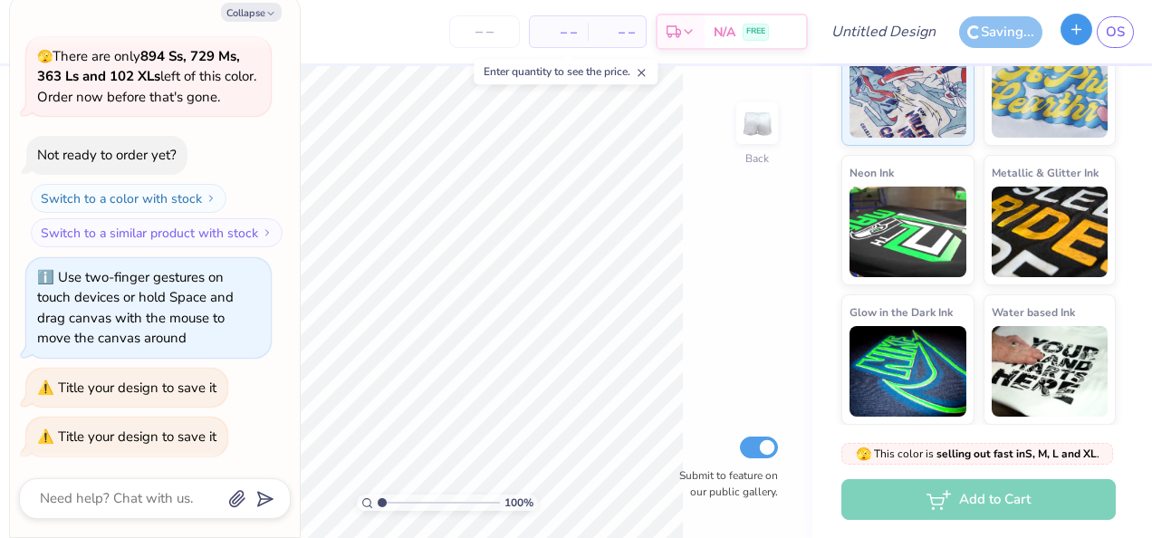
type textarea "x"
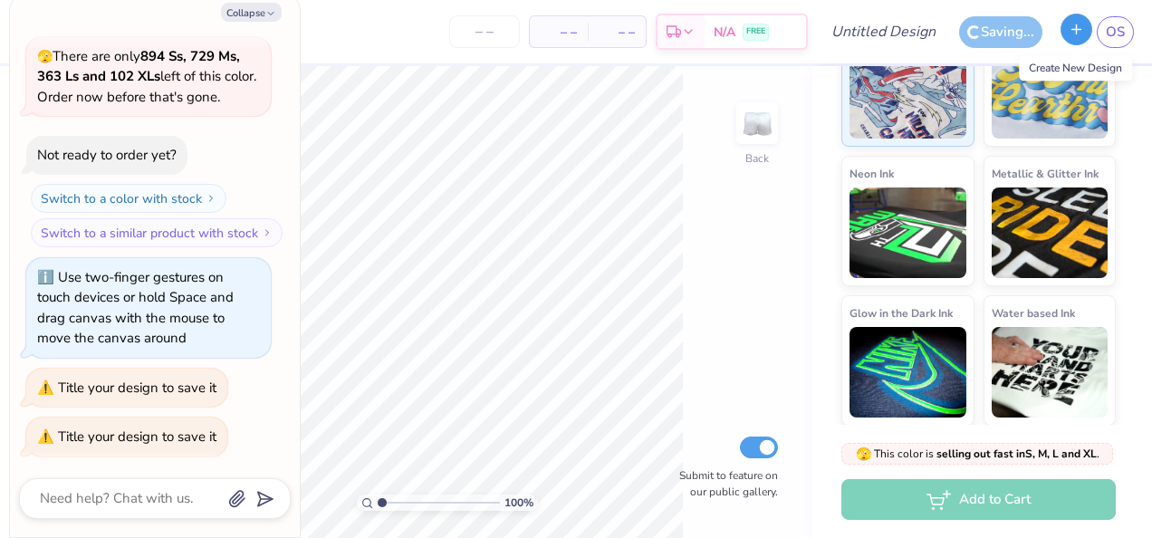
type input "1.00004456810138"
type textarea "x"
click at [702, 35] on div "Est. Delivery" at bounding box center [680, 34] width 47 height 33
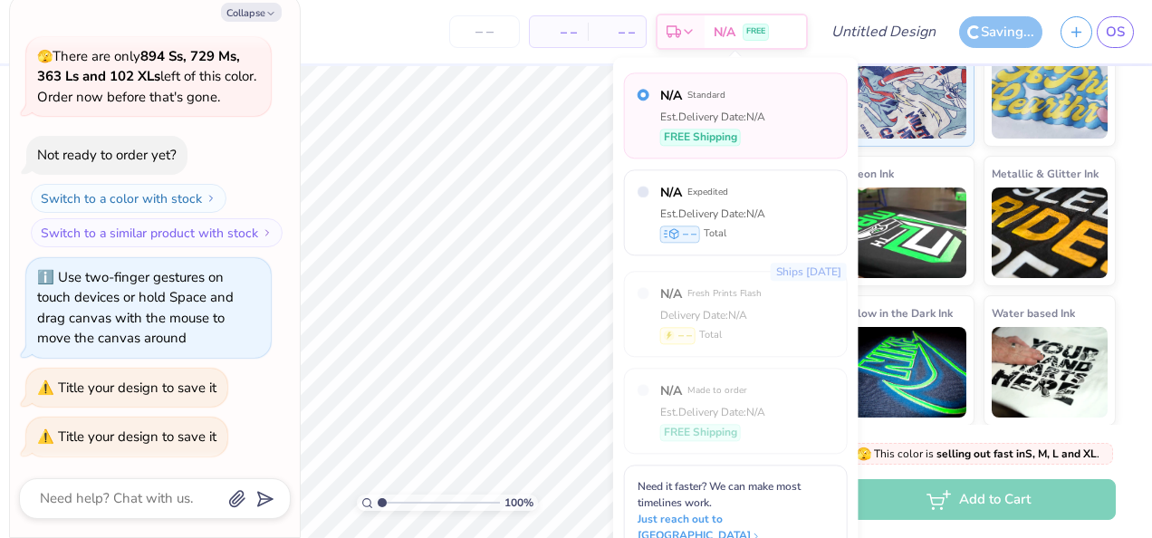
click at [675, 400] on div "N/A Made to order Est. Delivery Date: N/A FREE Shipping" at bounding box center [712, 410] width 105 height 59
